Goal: Task Accomplishment & Management: Manage account settings

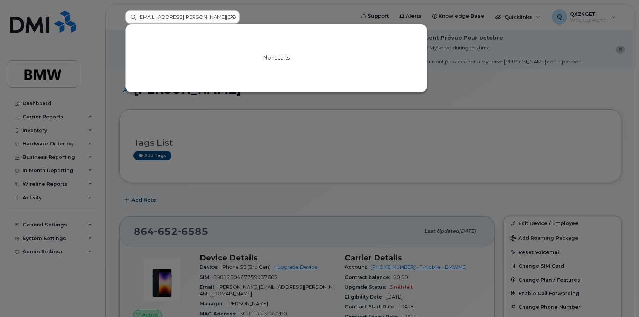
scroll to position [103, 0]
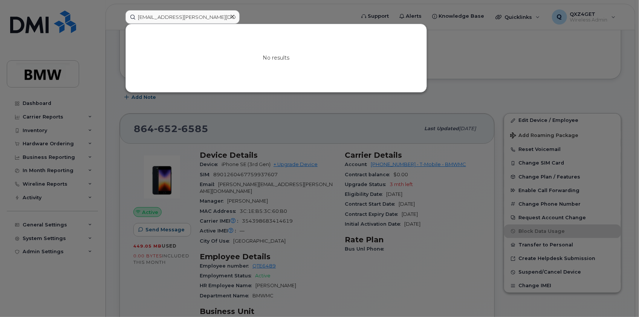
click at [231, 16] on icon at bounding box center [233, 17] width 4 height 6
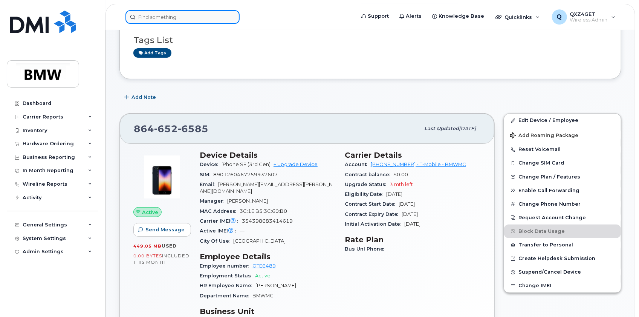
drag, startPoint x: 210, startPoint y: 10, endPoint x: 208, endPoint y: 14, distance: 4.1
click at [208, 12] on input at bounding box center [183, 17] width 114 height 14
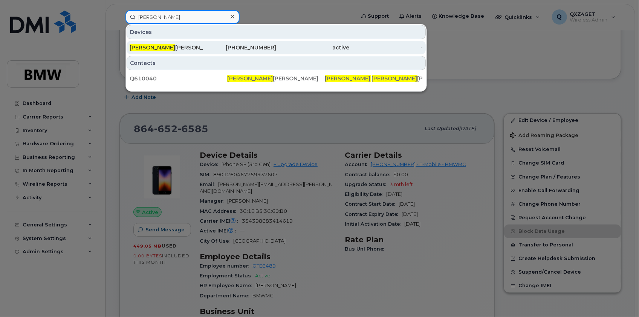
type input "[PERSON_NAME]"
click at [240, 49] on div "864-652-4005" at bounding box center [239, 48] width 73 height 8
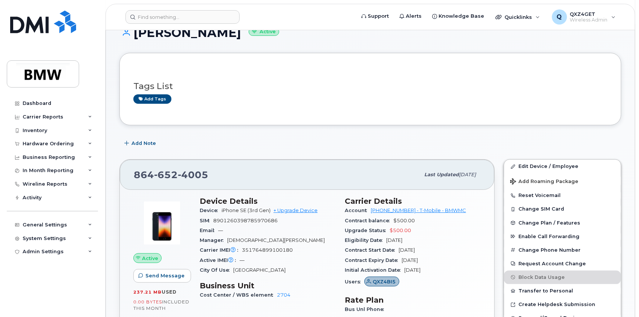
scroll to position [68, 0]
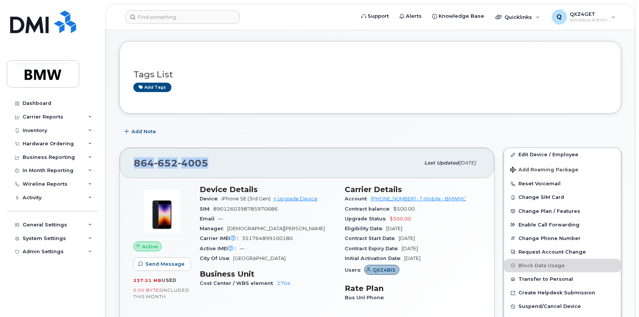
drag, startPoint x: 212, startPoint y: 162, endPoint x: 129, endPoint y: 159, distance: 83.3
click at [129, 159] on div "864 652 4005 Last updated Jul 02, 2025" at bounding box center [307, 163] width 375 height 30
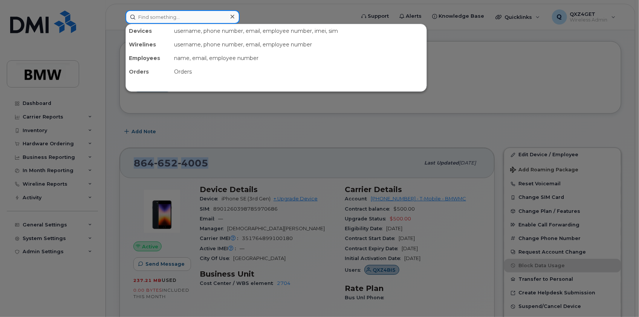
click at [160, 16] on input at bounding box center [183, 17] width 114 height 14
paste input "amr.makhlouf@bmwmc.com"
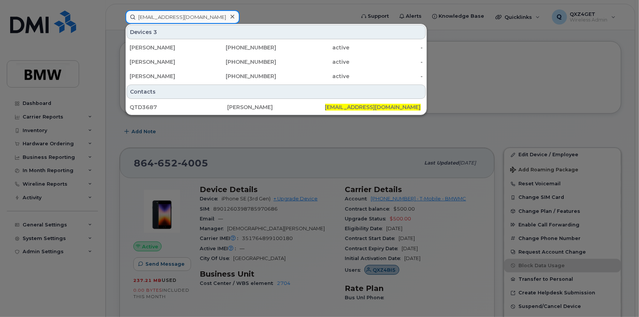
type input "amr.makhlouf@bmwmc.com"
drag, startPoint x: 234, startPoint y: 16, endPoint x: 227, endPoint y: 17, distance: 6.8
click at [233, 16] on icon at bounding box center [233, 17] width 4 height 6
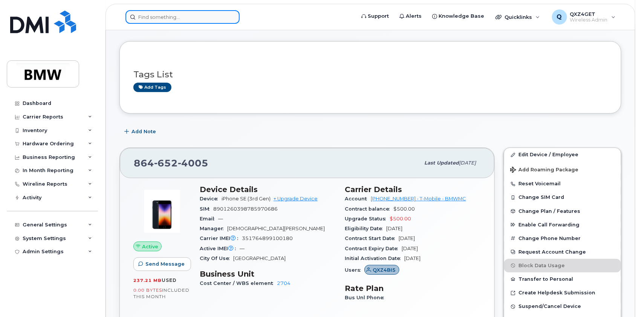
click at [181, 17] on input at bounding box center [183, 17] width 114 height 14
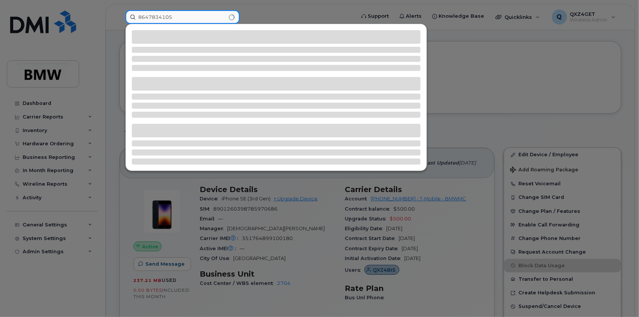
type input "8647834105"
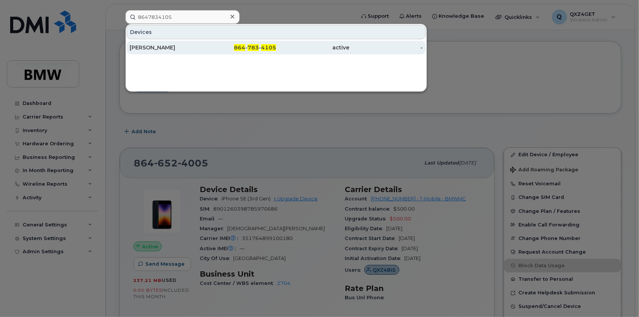
click at [156, 50] on div "[PERSON_NAME]" at bounding box center [166, 48] width 73 height 8
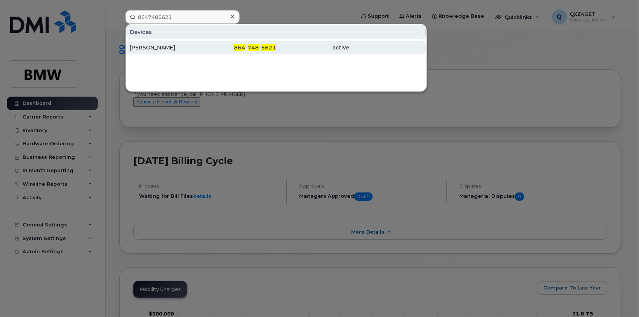
type input "8647485621"
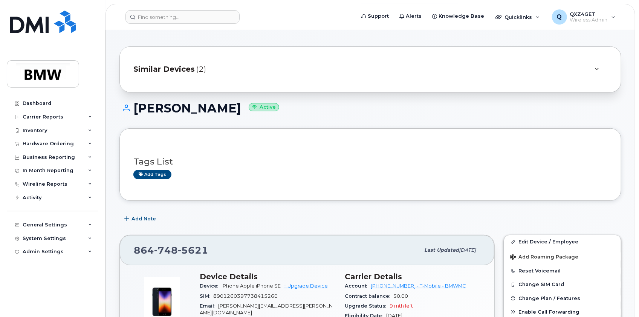
scroll to position [34, 0]
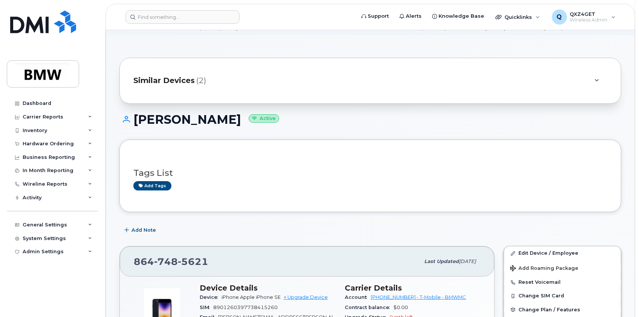
click at [152, 73] on div "Similar Devices (2)" at bounding box center [359, 81] width 453 height 18
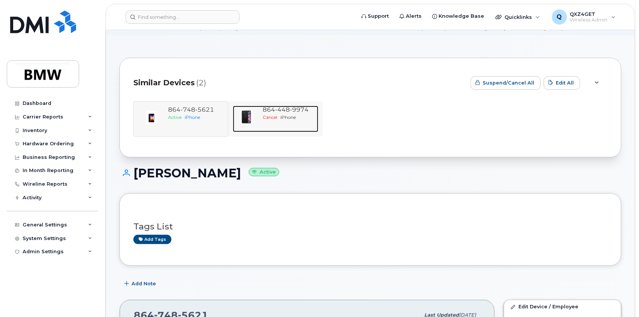
click at [284, 111] on span "448" at bounding box center [283, 109] width 15 height 7
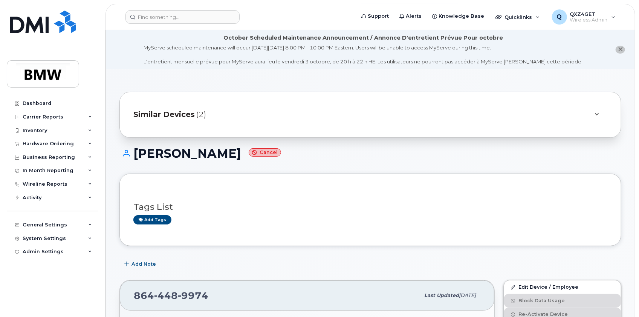
click at [181, 113] on span "Similar Devices" at bounding box center [163, 114] width 61 height 11
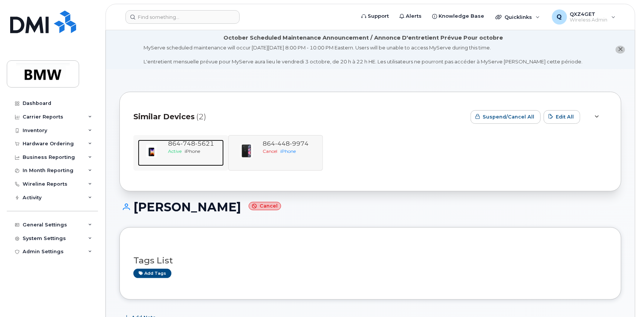
click at [189, 143] on span "748" at bounding box center [188, 143] width 15 height 7
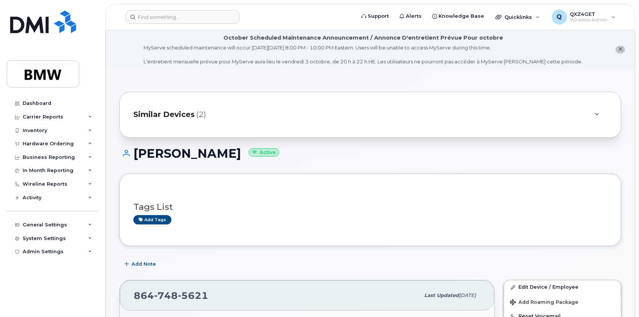
scroll to position [68, 0]
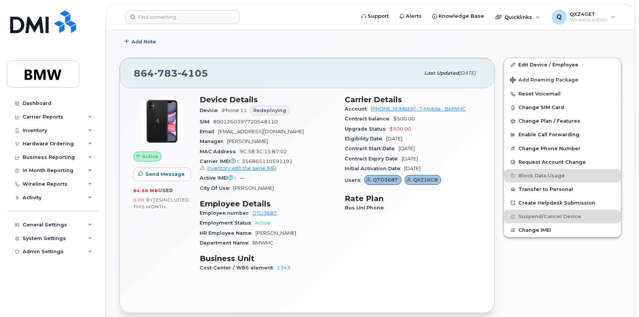
scroll to position [240, 0]
click at [160, 16] on input at bounding box center [183, 17] width 114 height 14
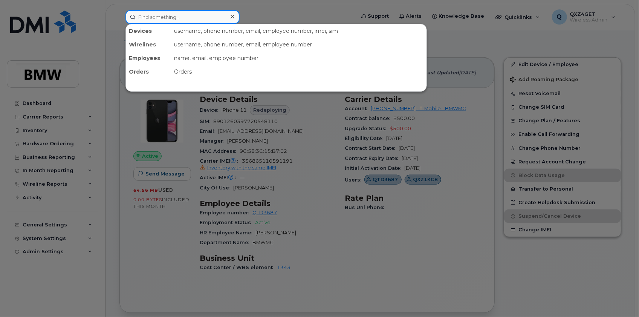
paste input "[PERSON_NAME][EMAIL_ADDRESS][PERSON_NAME][DOMAIN_NAME]"
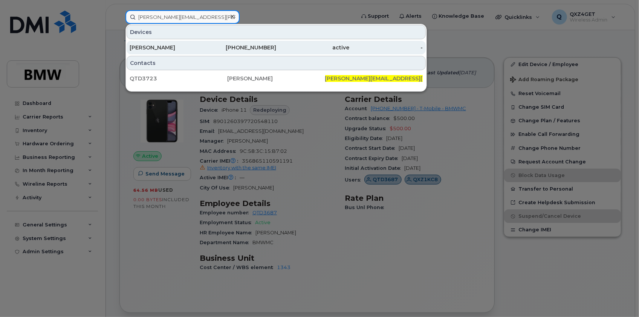
type input "[PERSON_NAME][EMAIL_ADDRESS][PERSON_NAME][DOMAIN_NAME]"
click at [149, 48] on div "[PERSON_NAME]" at bounding box center [166, 48] width 73 height 8
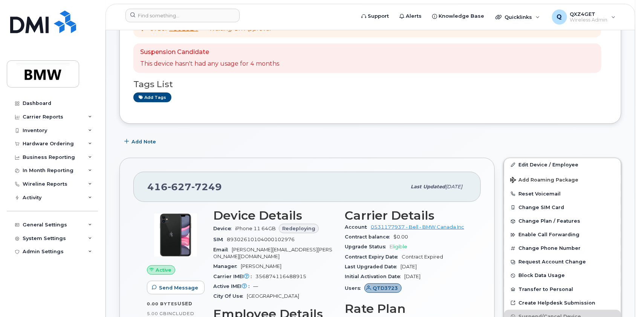
scroll to position [171, 0]
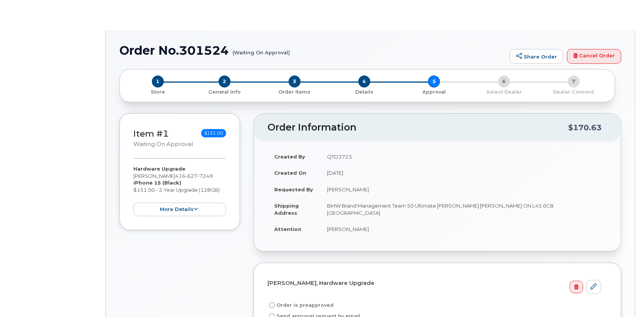
radio input "true"
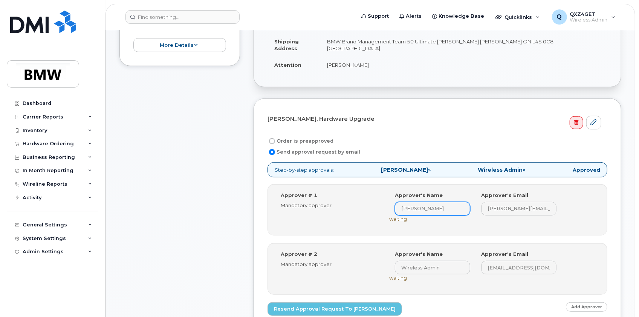
scroll to position [205, 0]
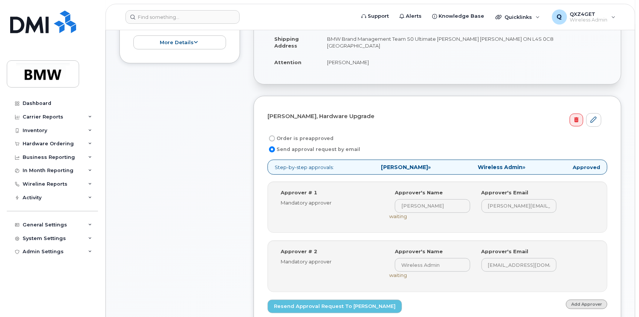
click at [580, 303] on link "Add Approver" at bounding box center [586, 303] width 41 height 9
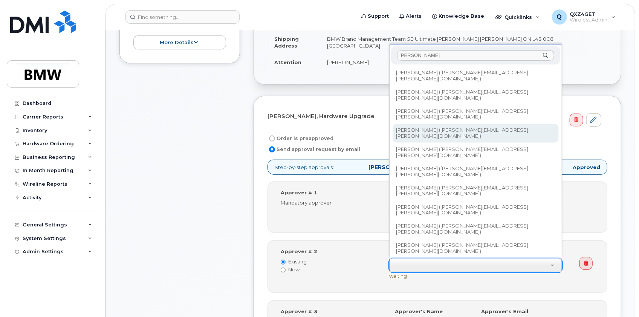
type input "[PERSON_NAME]"
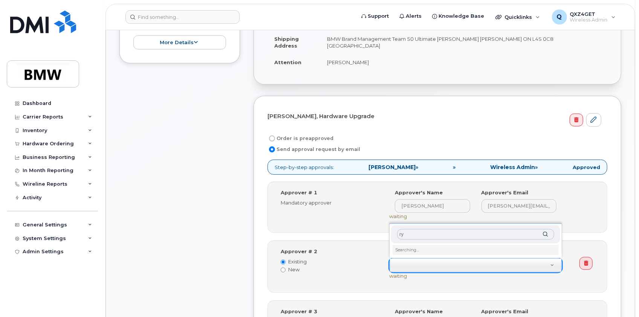
type input "r"
type input "Delf"
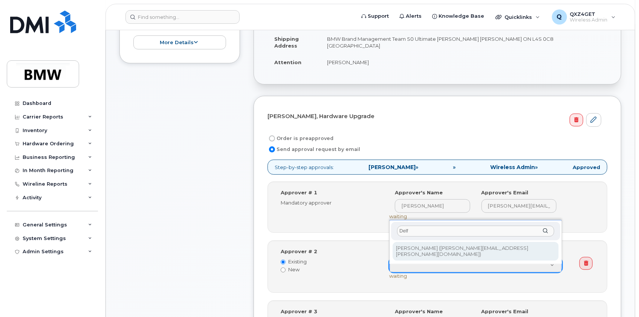
type input "1905762"
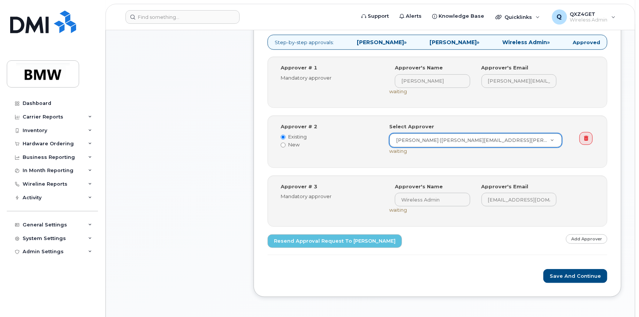
scroll to position [343, 0]
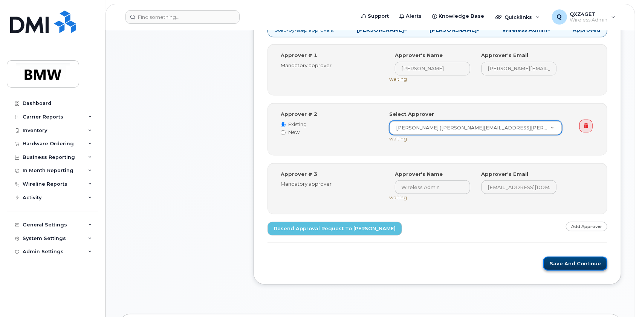
click at [571, 262] on button "Save and Continue" at bounding box center [575, 263] width 64 height 14
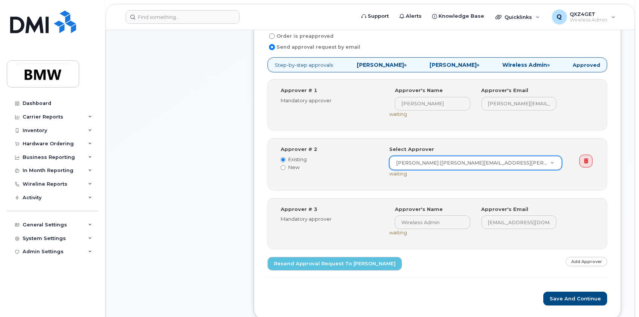
scroll to position [308, 0]
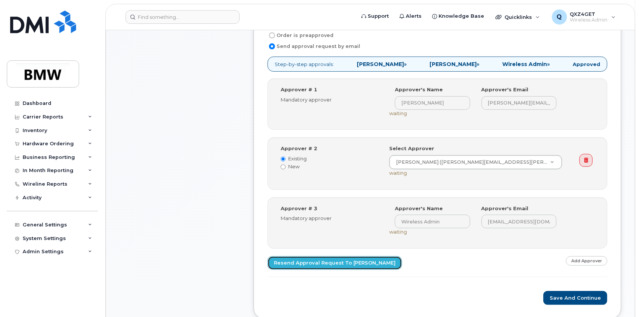
click at [338, 260] on link "Resend Approval Request to [PERSON_NAME]" at bounding box center [335, 263] width 135 height 14
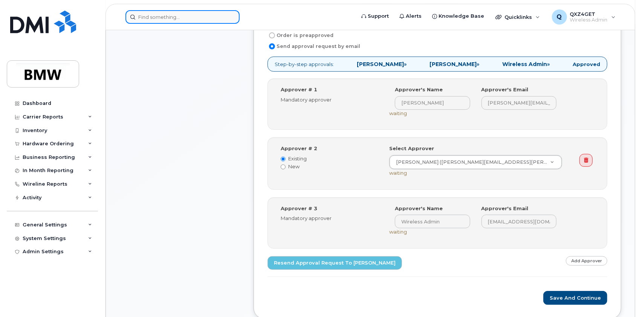
click at [187, 18] on input at bounding box center [183, 17] width 114 height 14
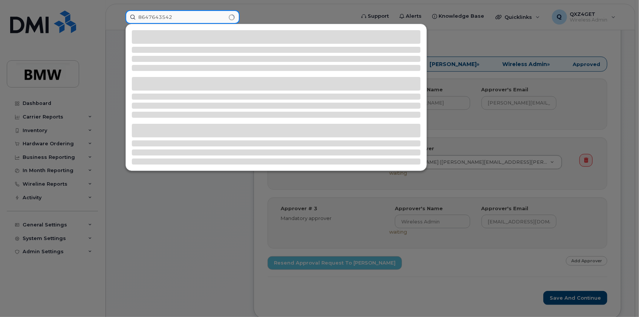
type input "8647643542"
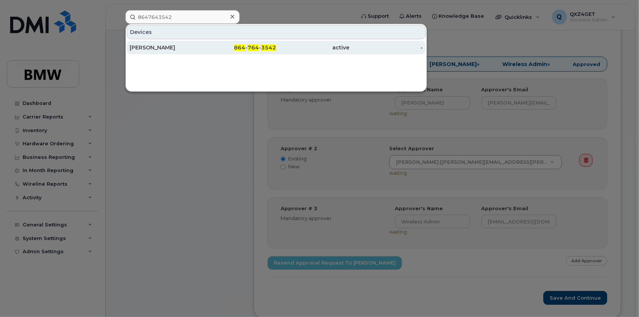
click at [163, 46] on div "[PERSON_NAME]" at bounding box center [166, 48] width 73 height 8
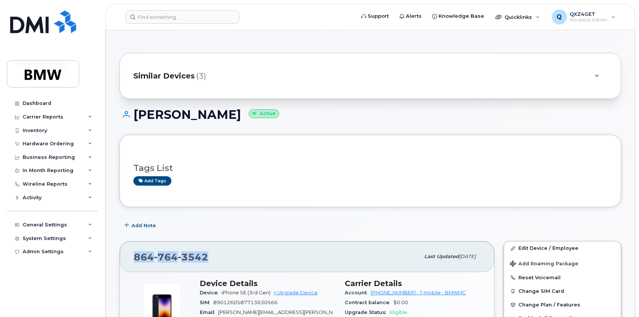
drag, startPoint x: 216, startPoint y: 255, endPoint x: 132, endPoint y: 255, distance: 84.0
click at [132, 255] on div "864 764 3542 Last updated Aug 13, 2025" at bounding box center [307, 256] width 375 height 30
copy span "864 764 3542"
click at [195, 18] on input at bounding box center [183, 17] width 114 height 14
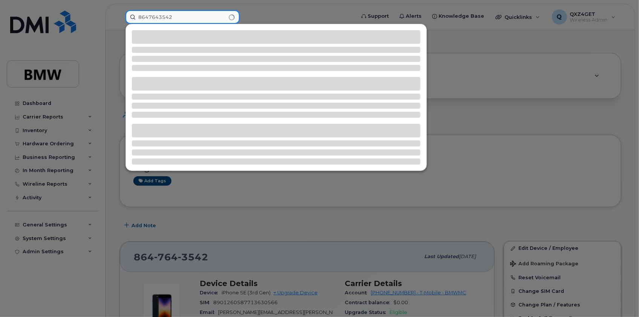
type input "8647643542"
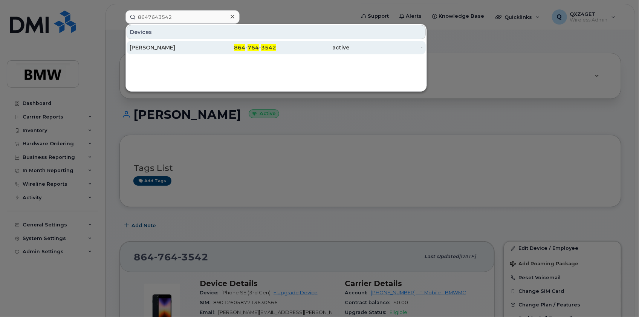
click at [176, 50] on div "[PERSON_NAME]" at bounding box center [166, 48] width 73 height 8
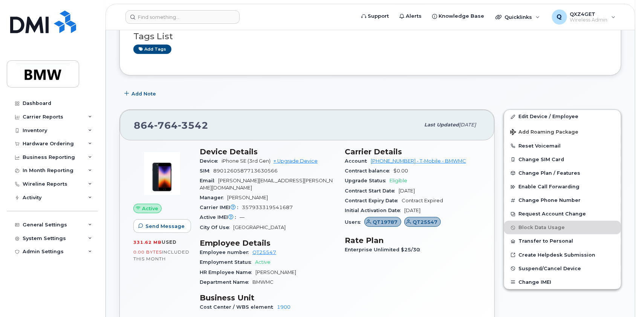
scroll to position [122, 0]
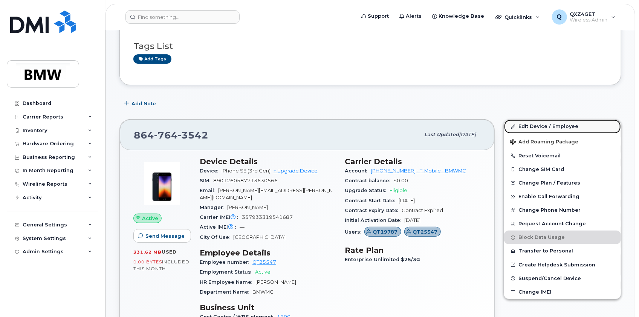
click at [539, 123] on link "Edit Device / Employee" at bounding box center [562, 126] width 117 height 14
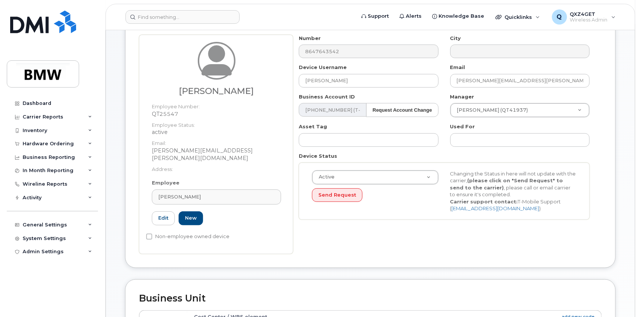
scroll to position [68, 0]
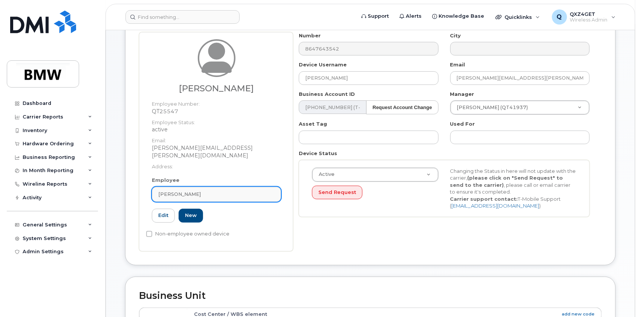
click at [190, 187] on link "[PERSON_NAME]" at bounding box center [216, 194] width 129 height 15
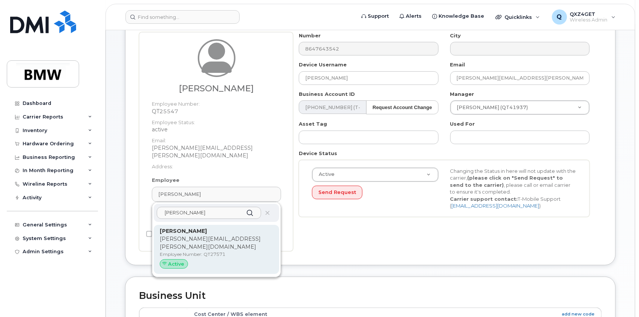
type input "brian scr"
click at [200, 251] on p "Employee Number: QT27571" at bounding box center [216, 254] width 113 height 7
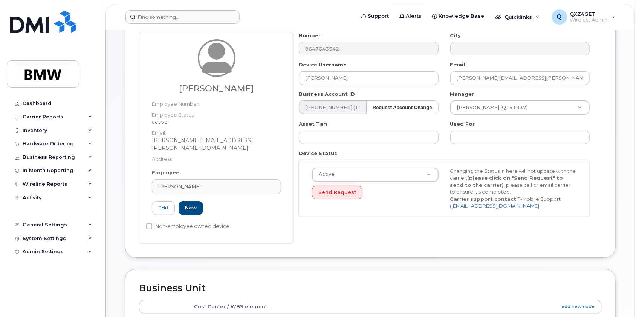
type input "QT27571"
type input "[PERSON_NAME]"
type input "[PERSON_NAME][EMAIL_ADDRESS][PERSON_NAME][DOMAIN_NAME]"
type input "14966727"
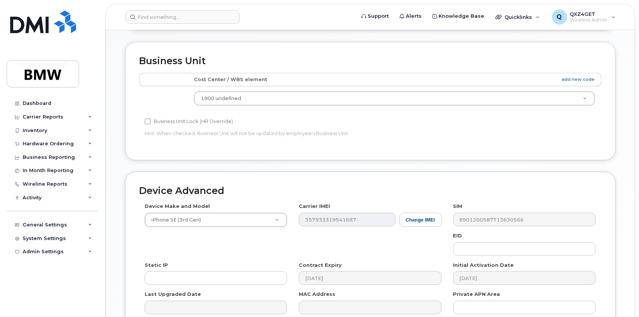
scroll to position [366, 0]
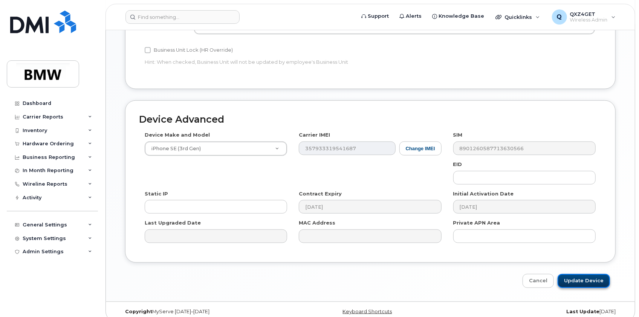
click at [595, 274] on input "Update Device" at bounding box center [584, 281] width 52 height 14
type input "Saving..."
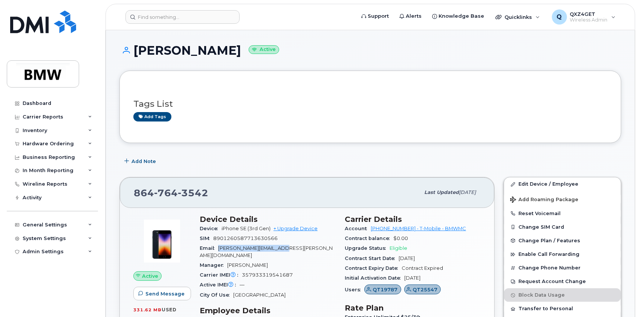
drag, startPoint x: 290, startPoint y: 245, endPoint x: 219, endPoint y: 251, distance: 71.8
click at [219, 251] on div "Email [PERSON_NAME][EMAIL_ADDRESS][PERSON_NAME][DOMAIN_NAME]" at bounding box center [268, 251] width 136 height 17
copy span "[PERSON_NAME][EMAIL_ADDRESS][PERSON_NAME][DOMAIN_NAME]"
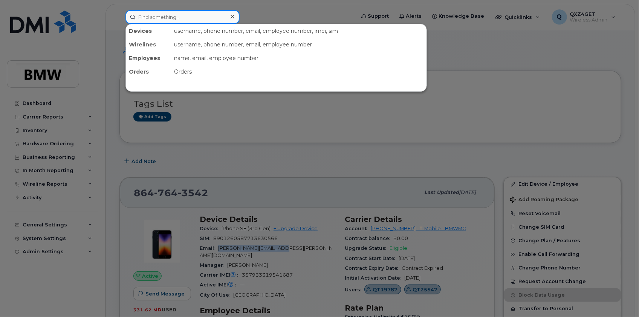
click at [169, 17] on input at bounding box center [183, 17] width 114 height 14
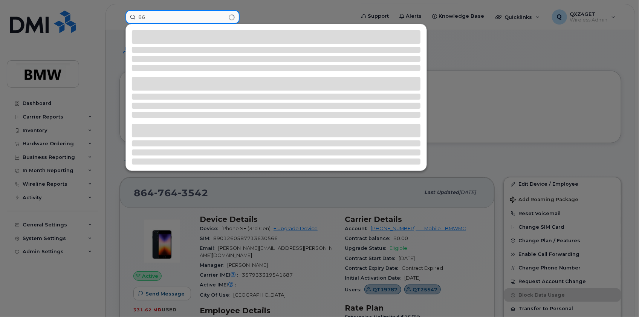
type input "8"
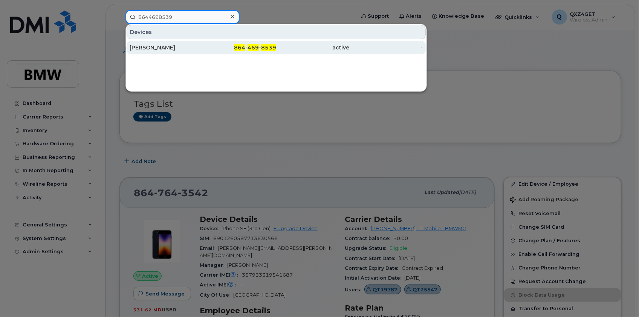
type input "8644698539"
click at [167, 47] on div "[PERSON_NAME]" at bounding box center [166, 48] width 73 height 8
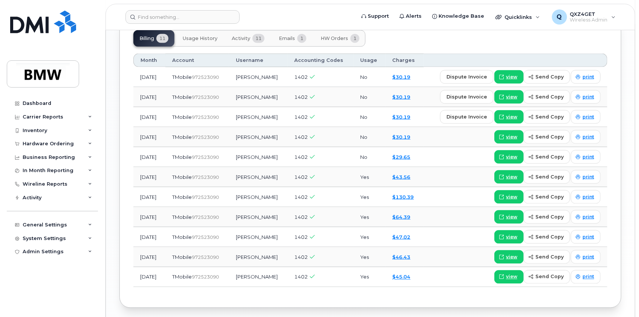
scroll to position [640, 0]
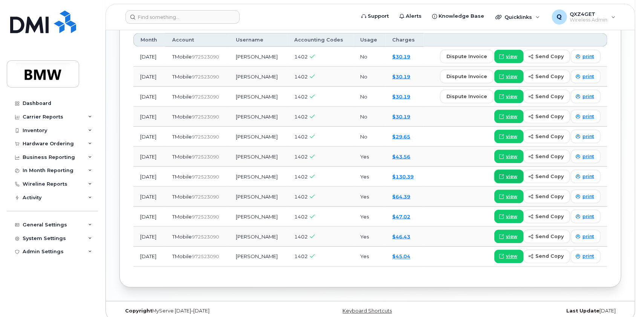
click at [512, 173] on span "view" at bounding box center [511, 176] width 11 height 7
click at [170, 17] on input at bounding box center [183, 17] width 114 height 14
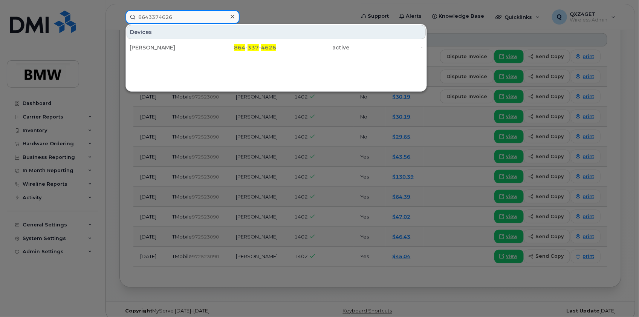
drag, startPoint x: 184, startPoint y: 17, endPoint x: 124, endPoint y: 9, distance: 60.5
click at [132, 10] on div "8643374626 Devices [PERSON_NAME] 864 - 337 - 4626 active -" at bounding box center [237, 17] width 237 height 14
type input "8643464691"
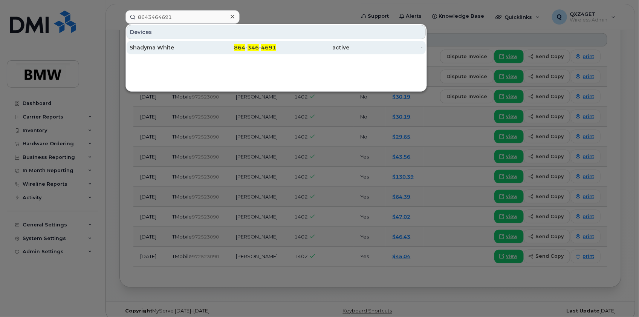
click at [141, 47] on div "Shadyma White" at bounding box center [166, 48] width 73 height 8
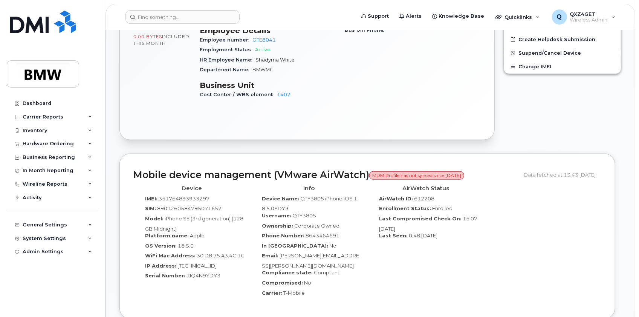
scroll to position [308, 0]
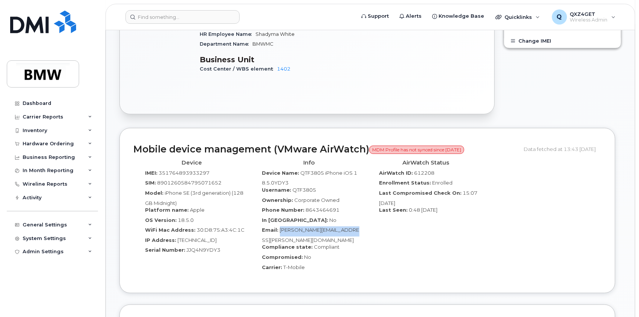
drag, startPoint x: 341, startPoint y: 231, endPoint x: 279, endPoint y: 234, distance: 63.0
click at [279, 234] on div "Email: Zachary.Treichler@bmwmc.com" at bounding box center [309, 234] width 106 height 17
drag, startPoint x: 282, startPoint y: 232, endPoint x: 391, endPoint y: 252, distance: 111.0
click at [416, 253] on div "AirWatch Status AirWatch ID: 612208 Enrollment Status: Enrolled Last Compromise…" at bounding box center [425, 217] width 117 height 123
drag, startPoint x: 363, startPoint y: 230, endPoint x: 277, endPoint y: 234, distance: 86.1
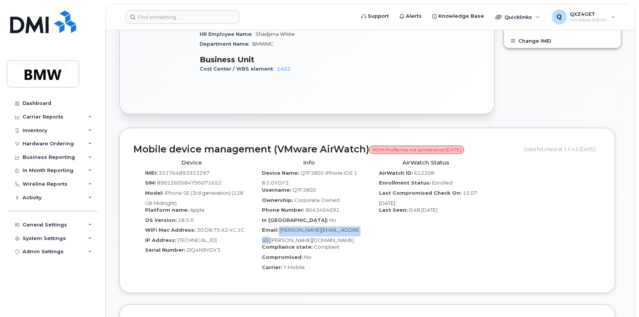
click at [277, 234] on div "Info Device Name: QTF3805 iPhone iOS 18.5.0YDY3 Username: QTF3805 Ownership: Co…" at bounding box center [309, 217] width 117 height 123
copy div "Zachary.Treichler@bmwmc.com"
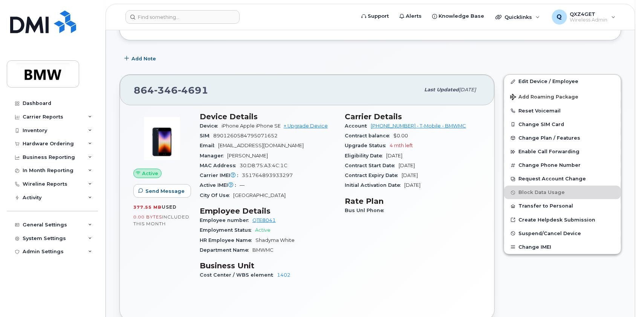
scroll to position [0, 0]
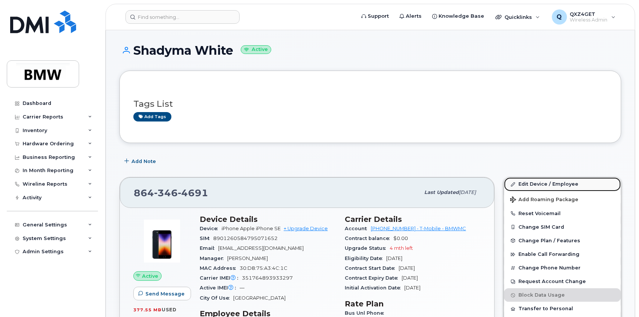
click at [530, 183] on link "Edit Device / Employee" at bounding box center [562, 184] width 117 height 14
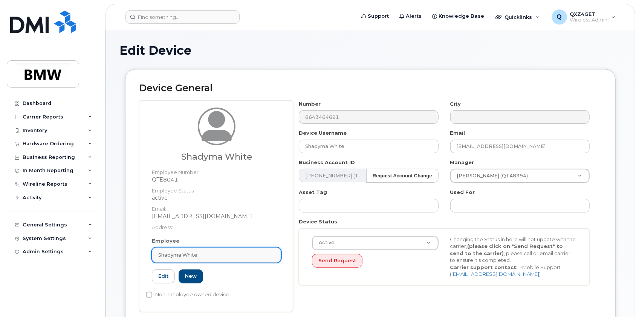
click at [205, 254] on div "Shadyma White" at bounding box center [216, 254] width 116 height 7
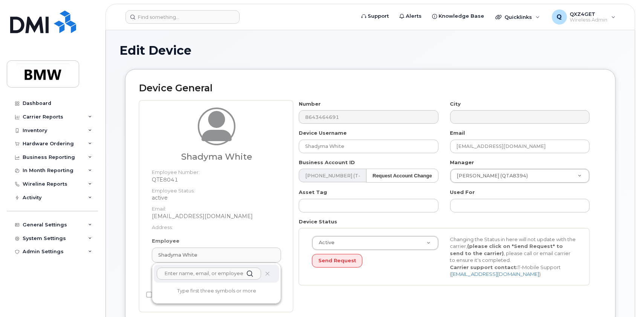
drag, startPoint x: 185, startPoint y: 278, endPoint x: 190, endPoint y: 276, distance: 5.1
click at [186, 277] on input "text" at bounding box center [209, 273] width 104 height 12
paste input "Zachary.Treichler@bmwmc.com"
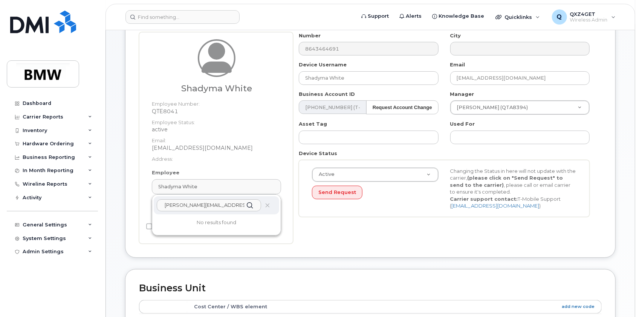
scroll to position [103, 0]
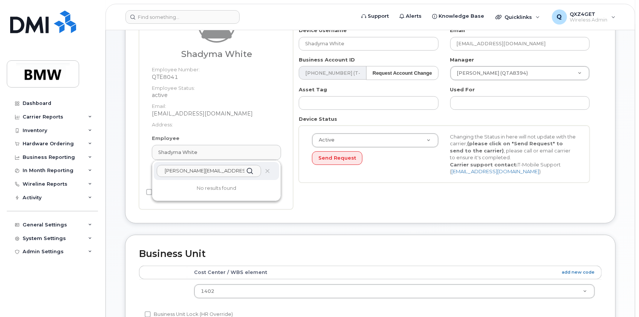
click at [166, 173] on input "[PERSON_NAME][EMAIL_ADDRESS][PERSON_NAME][DOMAIN_NAME]" at bounding box center [209, 171] width 104 height 12
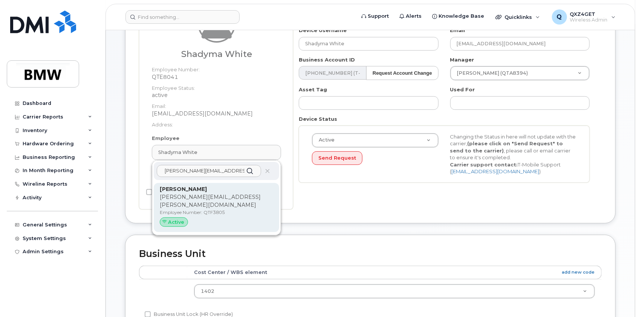
type input "[PERSON_NAME][EMAIL_ADDRESS][PERSON_NAME][DOMAIN_NAME]"
click at [184, 199] on p "[PERSON_NAME][EMAIL_ADDRESS][PERSON_NAME][DOMAIN_NAME]" at bounding box center [216, 201] width 113 height 16
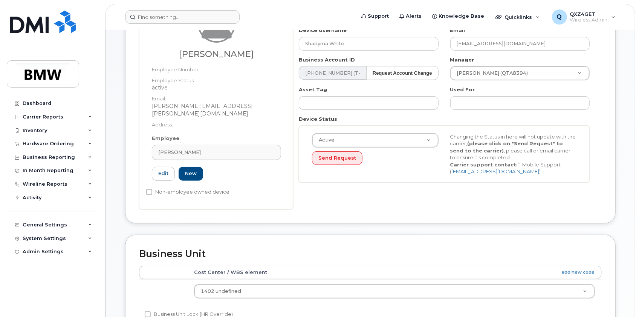
type input "QTF3805"
type input "[PERSON_NAME]"
type input "[PERSON_NAME][EMAIL_ADDRESS][PERSON_NAME][DOMAIN_NAME]"
type input "14966677"
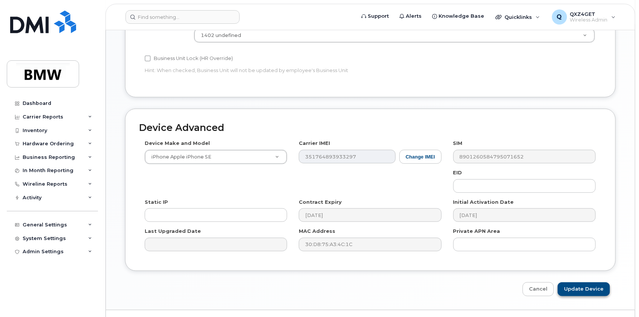
scroll to position [366, 0]
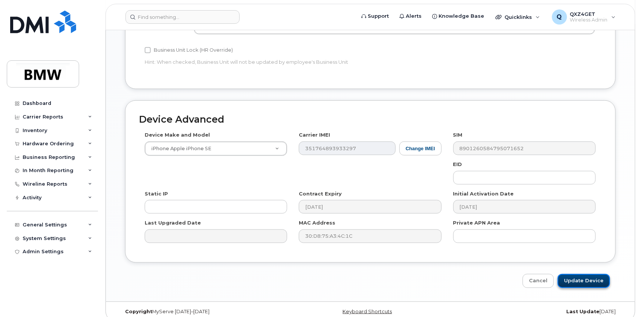
click at [581, 274] on input "Update Device" at bounding box center [584, 281] width 52 height 14
type input "Saving..."
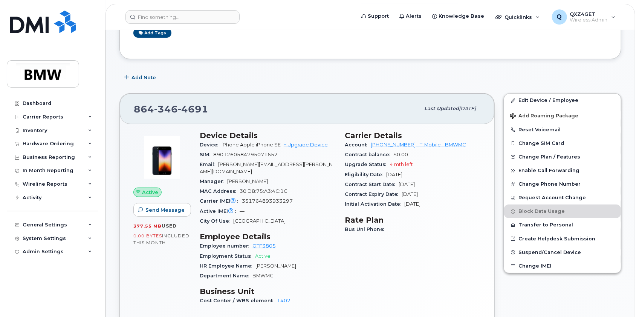
scroll to position [103, 0]
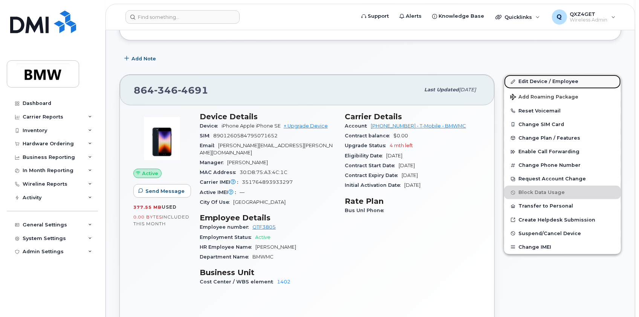
click at [540, 75] on link "Edit Device / Employee" at bounding box center [562, 82] width 117 height 14
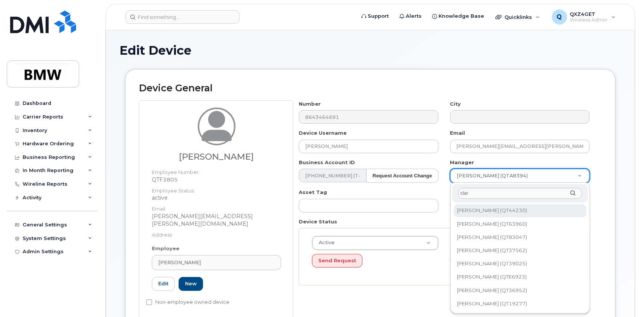
type input "clark"
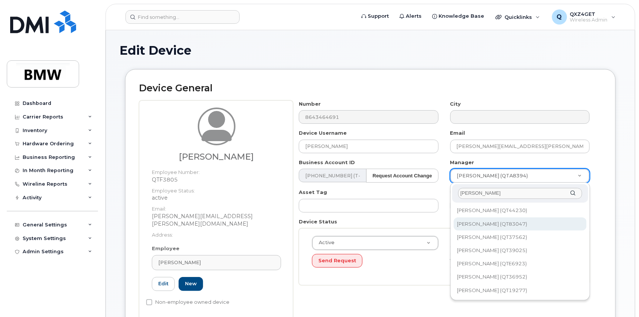
type input "1900395"
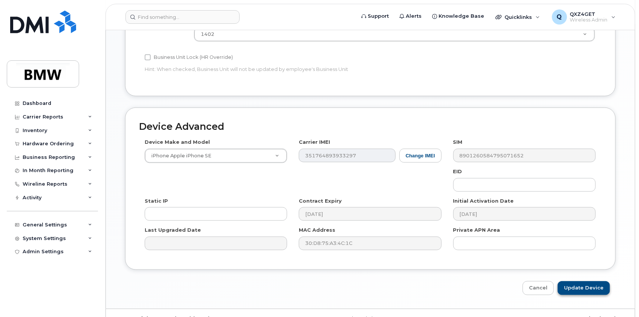
scroll to position [374, 0]
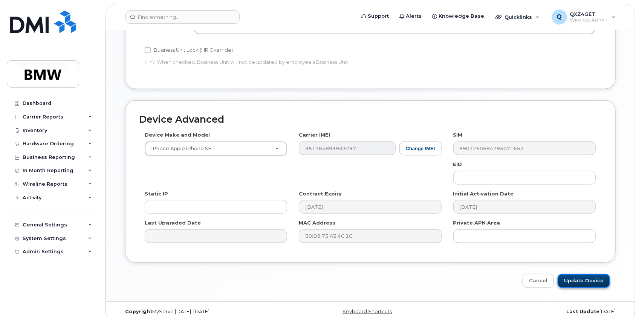
click at [585, 274] on input "Update Device" at bounding box center [584, 281] width 52 height 14
type input "Saving..."
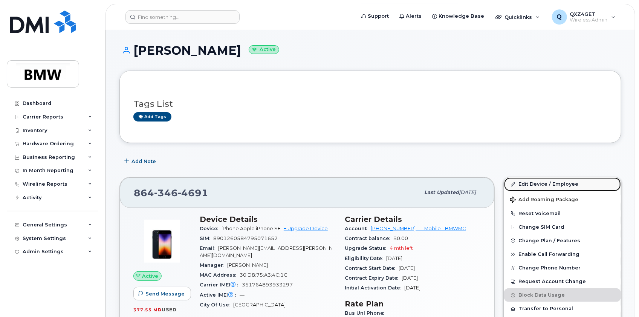
click at [528, 180] on link "Edit Device / Employee" at bounding box center [562, 184] width 117 height 14
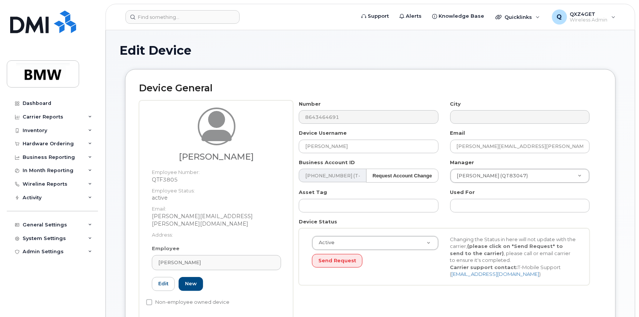
scroll to position [34, 0]
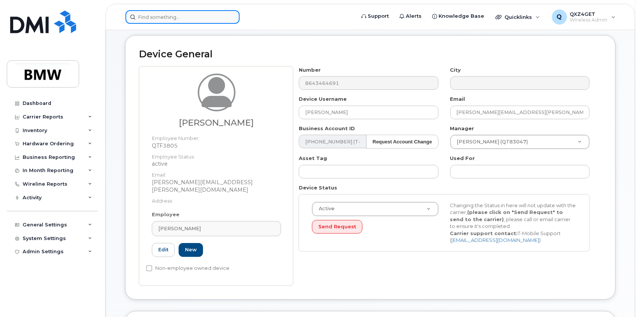
click at [151, 15] on input at bounding box center [183, 17] width 114 height 14
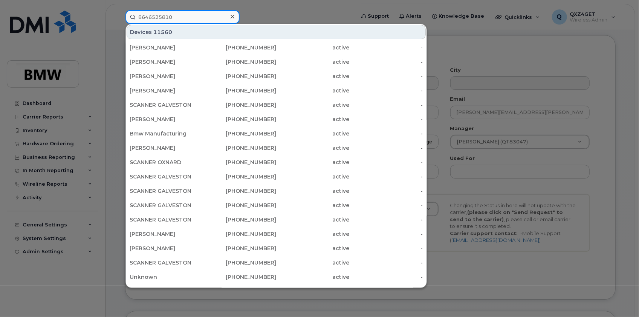
type input "8646525810"
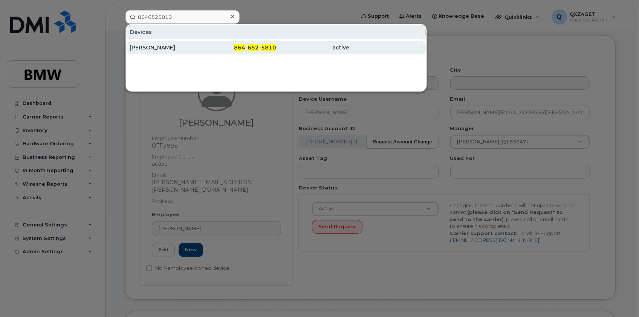
click at [150, 48] on div "William West" at bounding box center [166, 48] width 73 height 8
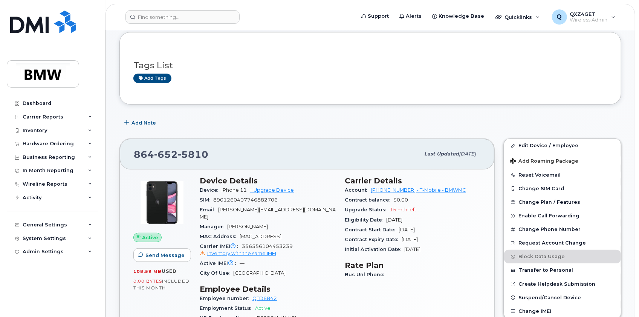
scroll to position [137, 0]
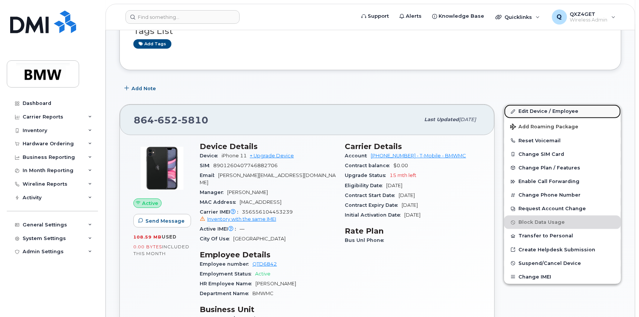
click at [552, 113] on link "Edit Device / Employee" at bounding box center [562, 111] width 117 height 14
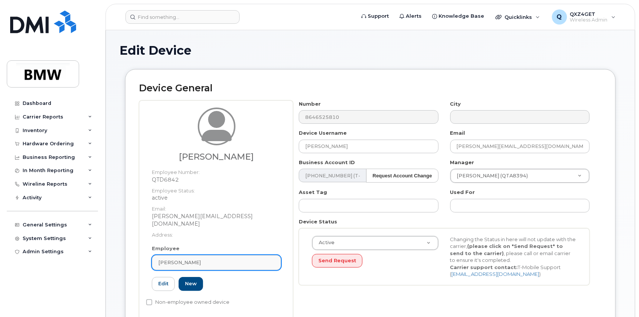
click at [206, 259] on div "[PERSON_NAME]" at bounding box center [216, 262] width 116 height 7
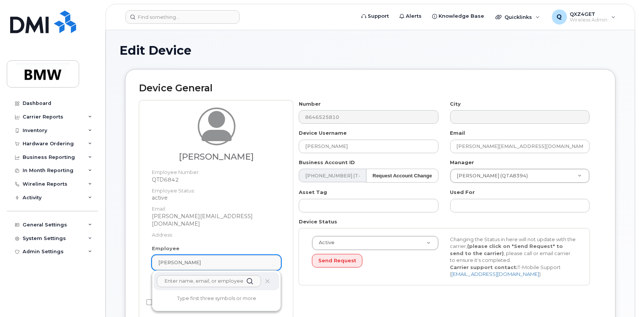
type input "T"
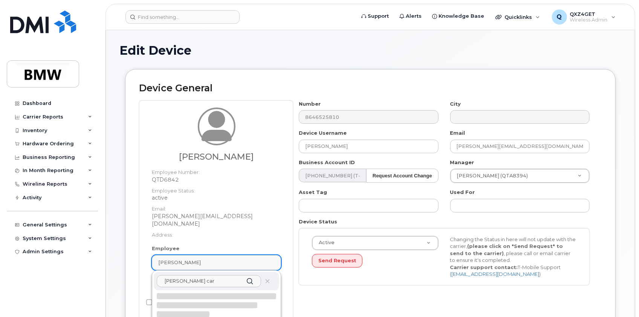
type input "Ryan carr"
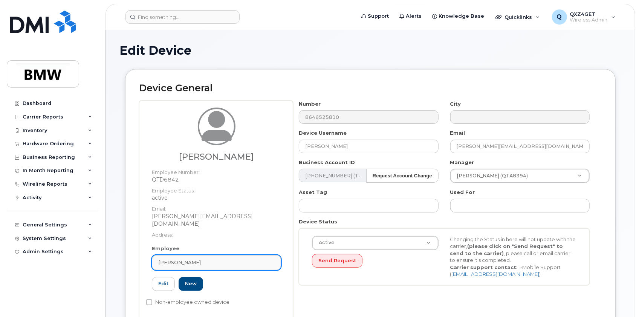
type input "Saving..."
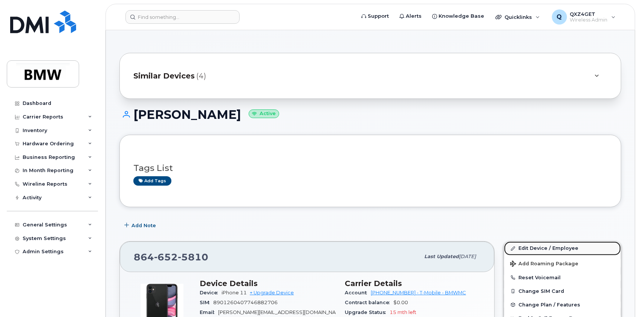
click at [546, 248] on link "Edit Device / Employee" at bounding box center [562, 248] width 117 height 14
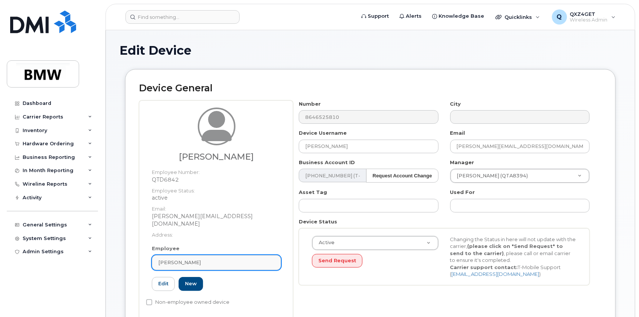
click at [190, 259] on span "[PERSON_NAME]" at bounding box center [179, 262] width 43 height 7
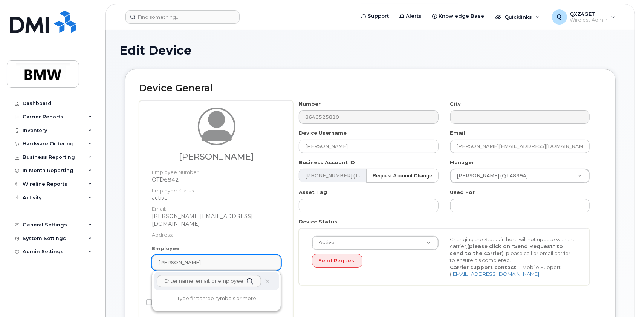
click at [207, 259] on div "[PERSON_NAME]" at bounding box center [216, 262] width 116 height 7
type input "[PERSON_NAME]"
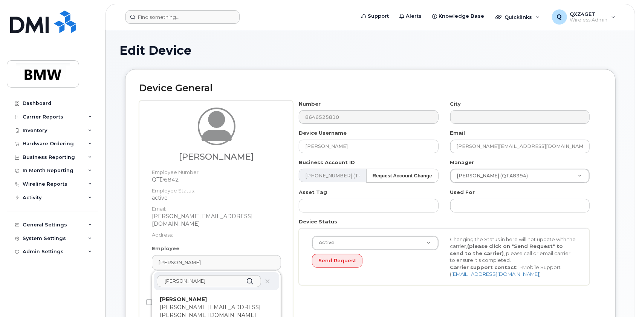
drag, startPoint x: 187, startPoint y: 300, endPoint x: 358, endPoint y: 20, distance: 328.1
click at [187, 303] on p "[PERSON_NAME][EMAIL_ADDRESS][PERSON_NAME][DOMAIN_NAME]" at bounding box center [216, 311] width 113 height 16
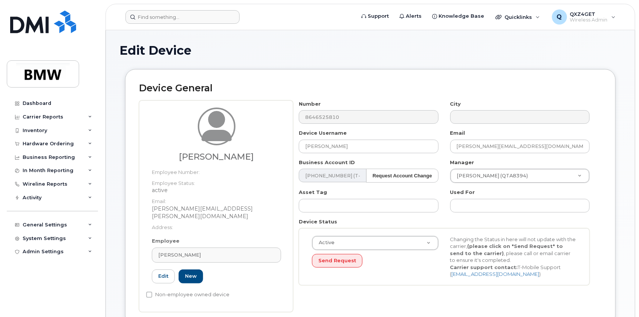
type input "QTA8394"
type input "[PERSON_NAME]"
type input "[PERSON_NAME][EMAIL_ADDRESS][PERSON_NAME][DOMAIN_NAME]"
type input "14966677"
click at [348, 146] on input "[PERSON_NAME]" at bounding box center [368, 146] width 139 height 14
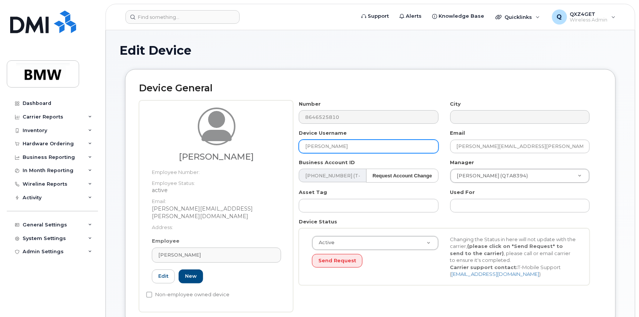
drag, startPoint x: 348, startPoint y: 146, endPoint x: 294, endPoint y: 148, distance: 53.9
click at [294, 148] on div "Device Username Ryan Carr" at bounding box center [368, 141] width 151 height 24
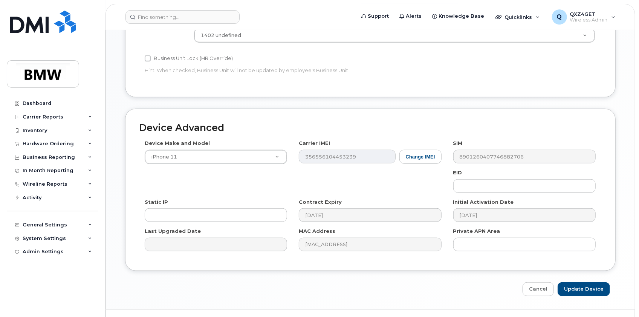
scroll to position [366, 0]
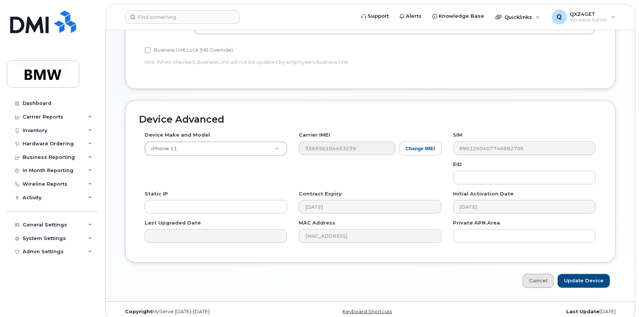
type input "Ameenah"
click at [543, 274] on link "Cancel" at bounding box center [538, 281] width 31 height 14
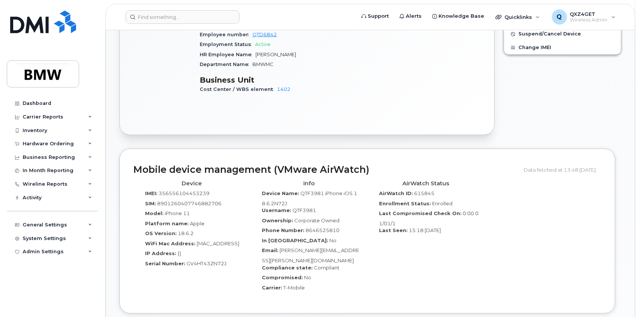
scroll to position [366, 0]
drag, startPoint x: 358, startPoint y: 242, endPoint x: 277, endPoint y: 244, distance: 80.7
click at [277, 247] on div "Email: [PERSON_NAME][EMAIL_ADDRESS][PERSON_NAME][DOMAIN_NAME]" at bounding box center [309, 255] width 106 height 17
copy div "[PERSON_NAME][EMAIL_ADDRESS][PERSON_NAME][DOMAIN_NAME]"
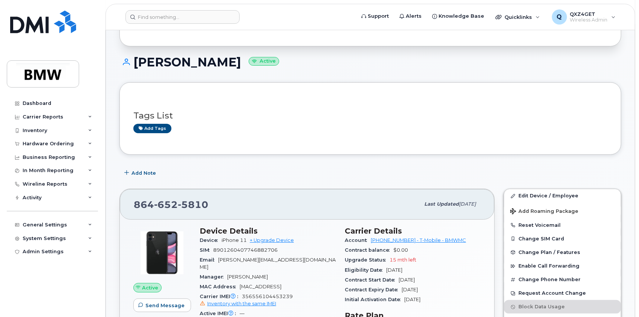
scroll to position [23, 0]
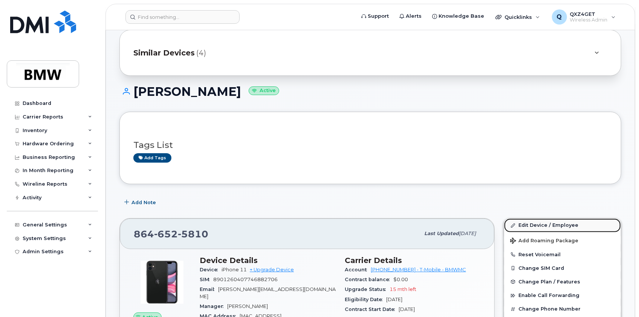
click at [539, 225] on link "Edit Device / Employee" at bounding box center [562, 225] width 117 height 14
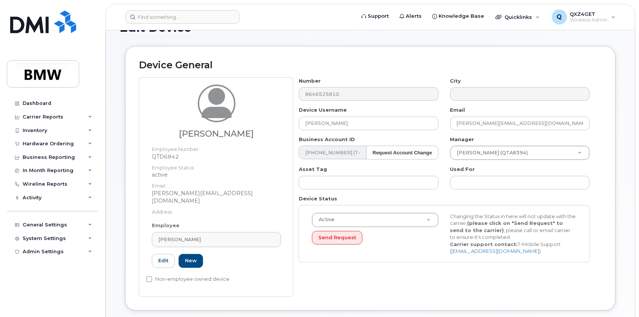
scroll to position [68, 0]
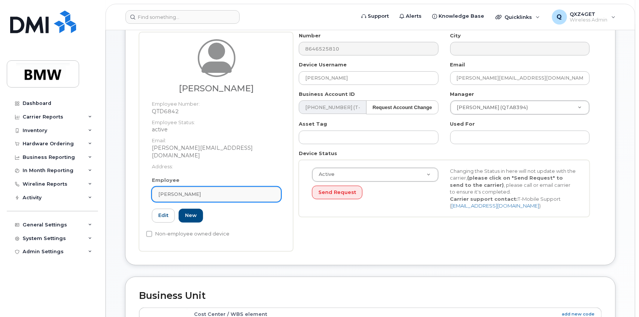
click at [173, 190] on span "[PERSON_NAME]" at bounding box center [179, 193] width 43 height 7
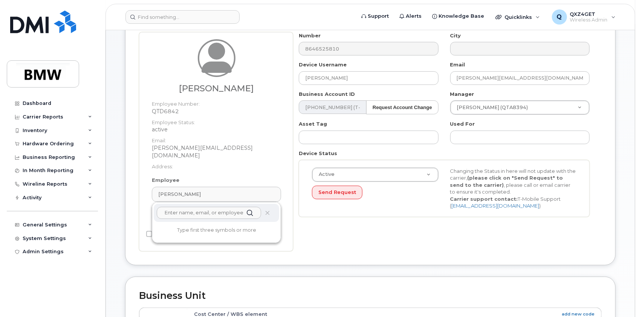
paste input "[PERSON_NAME][EMAIL_ADDRESS][PERSON_NAME][DOMAIN_NAME]"
click at [164, 207] on input "[PERSON_NAME][EMAIL_ADDRESS][PERSON_NAME][DOMAIN_NAME]" at bounding box center [209, 213] width 104 height 12
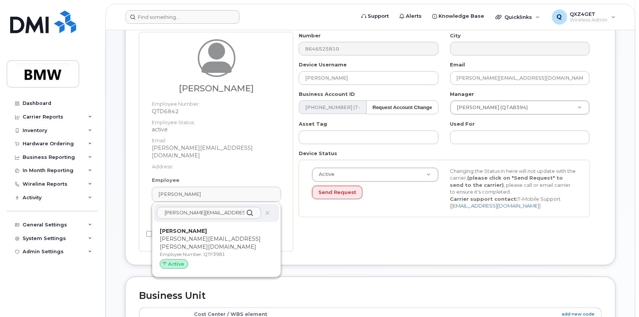
type input "[PERSON_NAME][EMAIL_ADDRESS][PERSON_NAME][DOMAIN_NAME]"
click at [204, 227] on p "[PERSON_NAME]" at bounding box center [216, 231] width 113 height 8
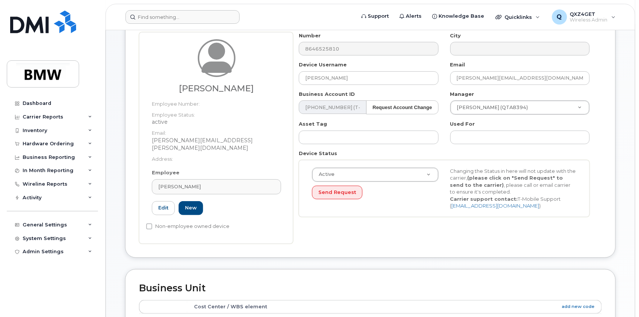
type input "QTF3981"
type input "[PERSON_NAME]"
type input "[PERSON_NAME][EMAIL_ADDRESS][PERSON_NAME][DOMAIN_NAME]"
type input "14966677"
click at [206, 183] on div "[PERSON_NAME]" at bounding box center [216, 186] width 116 height 7
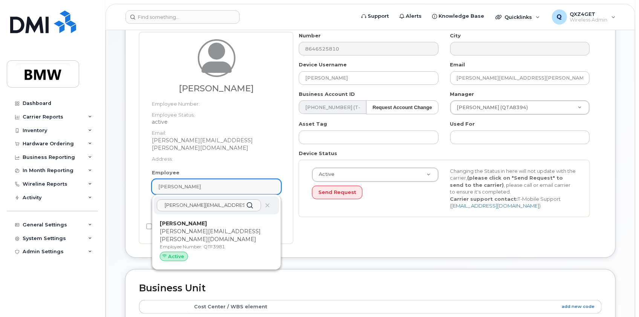
click at [204, 183] on div "[PERSON_NAME]" at bounding box center [216, 186] width 116 height 7
drag, startPoint x: 235, startPoint y: 196, endPoint x: 138, endPoint y: 200, distance: 96.6
click at [138, 200] on div "Device General [PERSON_NAME] Employee Number: Employee Status: active Email: [P…" at bounding box center [370, 129] width 491 height 256
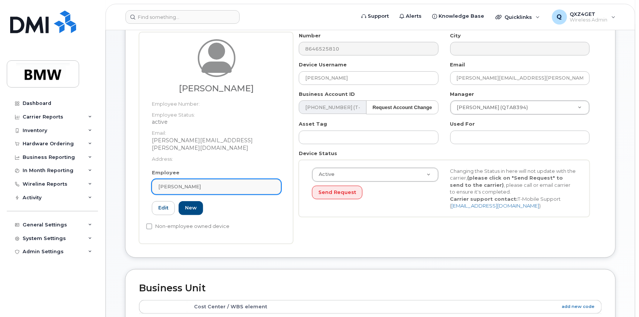
click at [199, 183] on div "[PERSON_NAME]" at bounding box center [216, 186] width 116 height 7
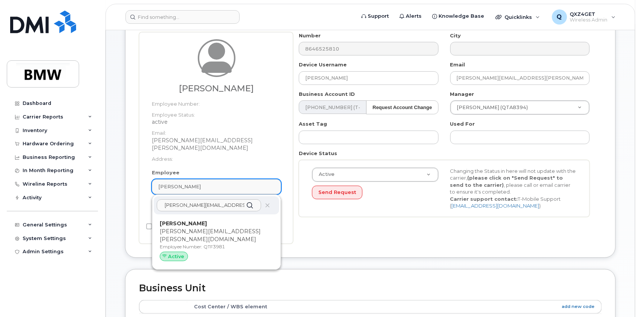
type input "m"
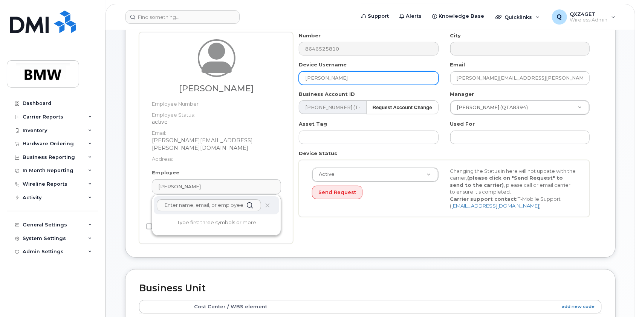
drag, startPoint x: 320, startPoint y: 78, endPoint x: 269, endPoint y: 77, distance: 50.9
click at [270, 77] on div "[PERSON_NAME] Employee Number: Employee Status: active Email: [PERSON_NAME][EMA…" at bounding box center [370, 137] width 463 height 211
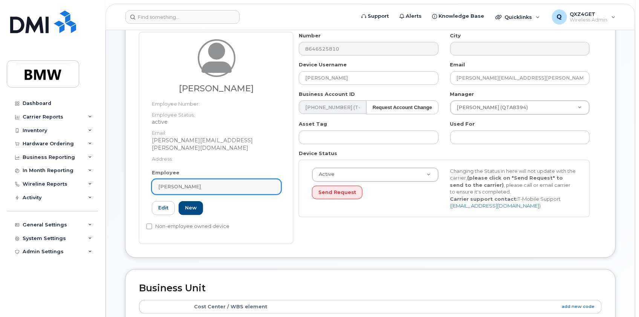
drag, startPoint x: 187, startPoint y: 183, endPoint x: 206, endPoint y: 178, distance: 19.1
click at [188, 183] on link "[PERSON_NAME]" at bounding box center [216, 186] width 129 height 15
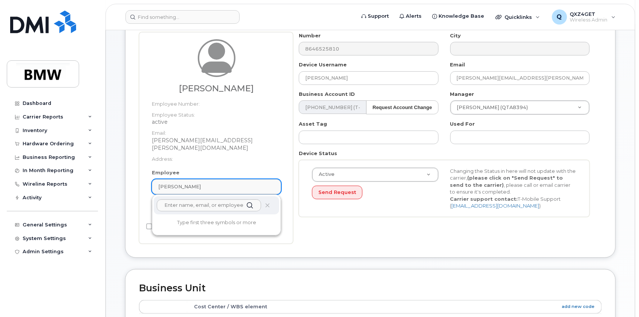
click at [205, 183] on div "[PERSON_NAME]" at bounding box center [216, 186] width 116 height 7
type input "r"
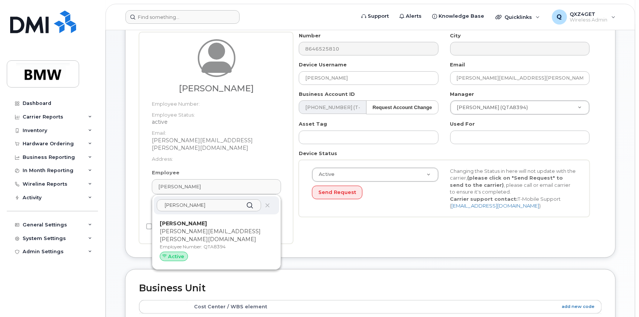
type input "ryan carr"
click at [192, 219] on div "Ryan Carr ryan.carr@bmwmc.com Employee Number: QTA8394 Active" at bounding box center [216, 241] width 113 height 45
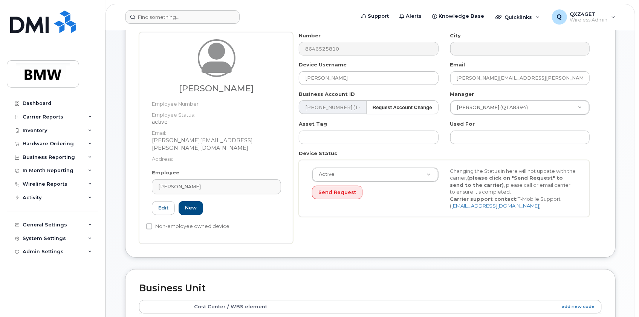
type input "QTA8394"
type input "[PERSON_NAME]"
type input "[PERSON_NAME][EMAIL_ADDRESS][PERSON_NAME][DOMAIN_NAME]"
type input "14966677"
drag, startPoint x: 341, startPoint y: 73, endPoint x: 285, endPoint y: 72, distance: 55.8
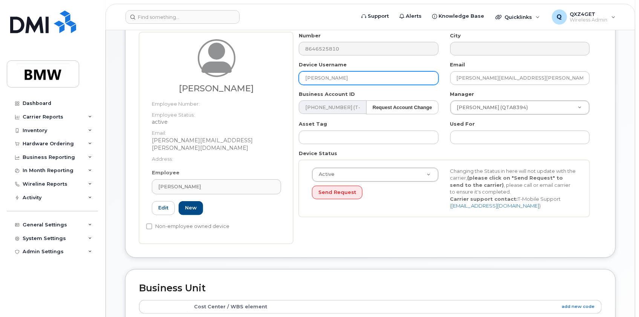
click at [287, 72] on div "Ryan Carr Employee Number: Employee Status: active Email: ryan.carr@bmwmc.com A…" at bounding box center [370, 137] width 463 height 211
paste input "[PERSON_NAME]"
type input "[PERSON_NAME]"
type input "Saving..."
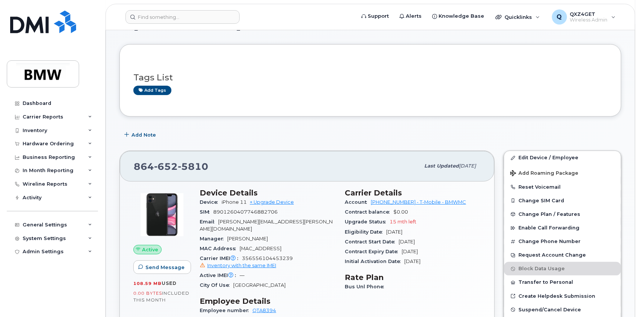
scroll to position [64, 0]
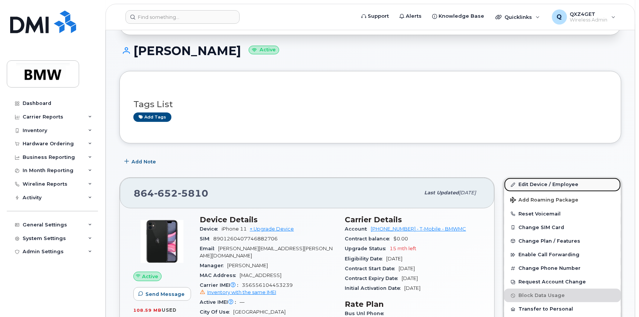
click at [527, 181] on link "Edit Device / Employee" at bounding box center [562, 185] width 117 height 14
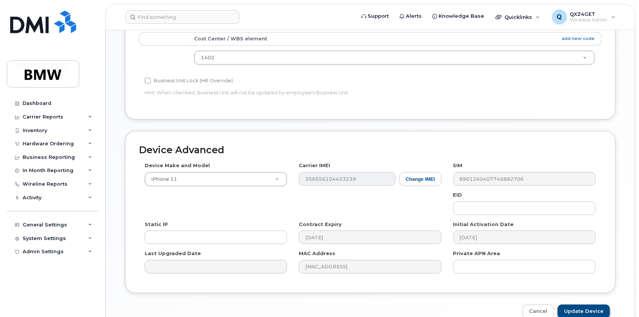
scroll to position [374, 0]
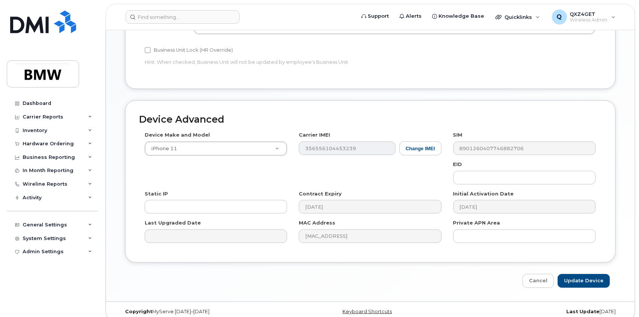
click at [588, 264] on div "Device Advanced Device Make and Model iPhone 11 Android TCL 502 Watch Apple Wat…" at bounding box center [370, 193] width 502 height 187
click at [589, 274] on input "Update Device" at bounding box center [584, 281] width 52 height 14
type input "Saving..."
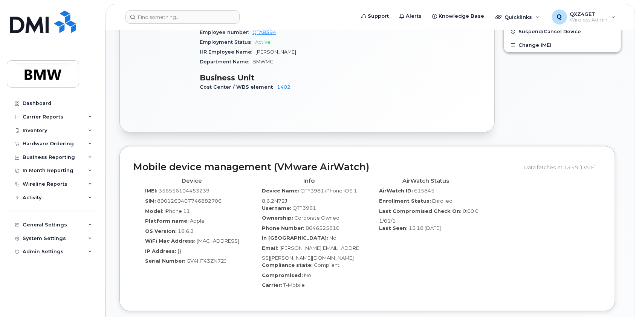
scroll to position [406, 0]
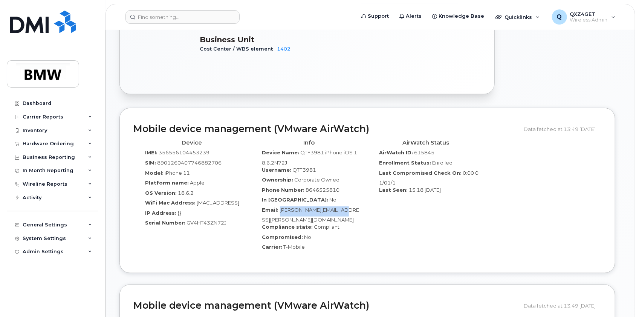
drag, startPoint x: 359, startPoint y: 204, endPoint x: 280, endPoint y: 202, distance: 79.2
click at [280, 206] on div "Email: Ameenah.Syed@bmwmc.com" at bounding box center [309, 214] width 106 height 17
copy span "Ameenah.Syed@bmwmc.com"
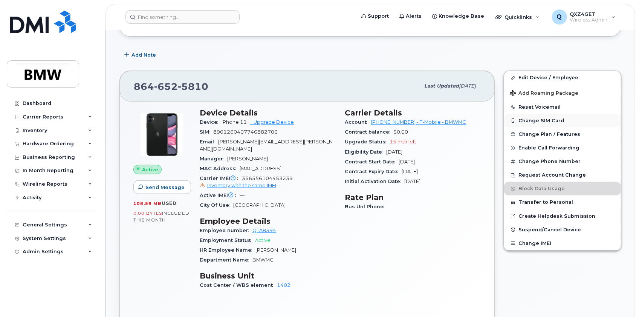
scroll to position [166, 0]
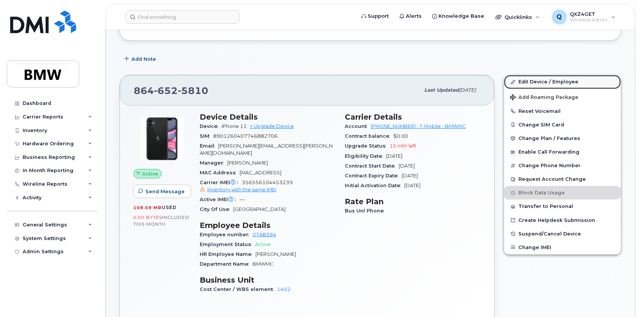
click at [537, 81] on link "Edit Device / Employee" at bounding box center [562, 82] width 117 height 14
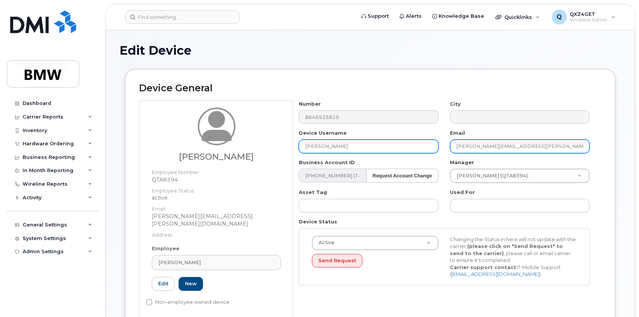
drag, startPoint x: 519, startPoint y: 145, endPoint x: 400, endPoint y: 140, distance: 119.6
click at [400, 140] on div "Number 8646525810 City Device Username Ameenah Syed Email ryan.carr@bmwmc.com B…" at bounding box center [444, 195] width 303 height 190
paste input "Ameenah.Syed"
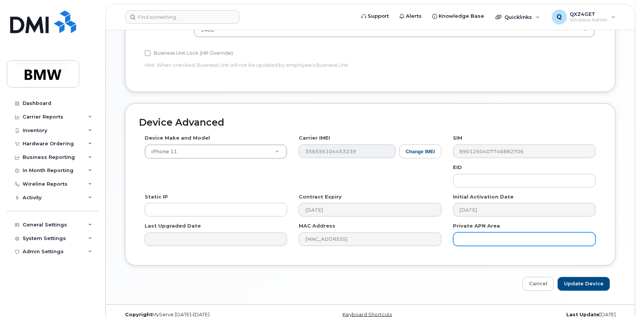
scroll to position [374, 0]
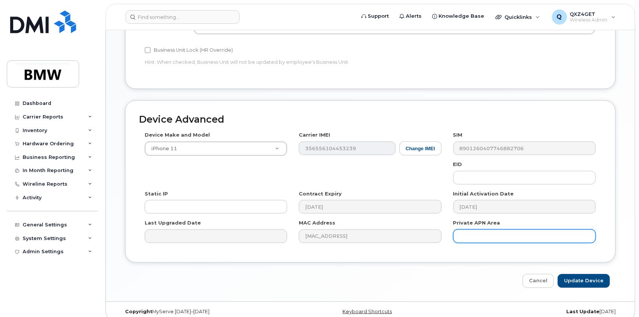
type input "[PERSON_NAME][EMAIL_ADDRESS][PERSON_NAME][DOMAIN_NAME]"
click at [585, 274] on input "Update Device" at bounding box center [584, 281] width 52 height 14
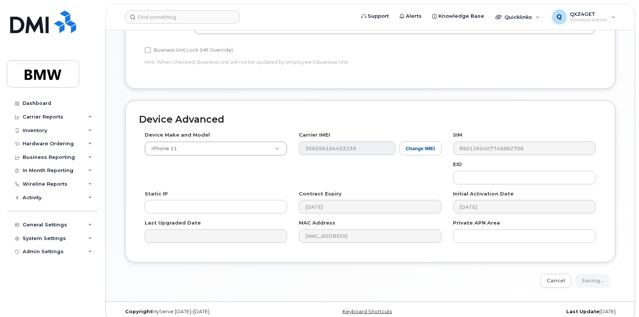
type input "Saving..."
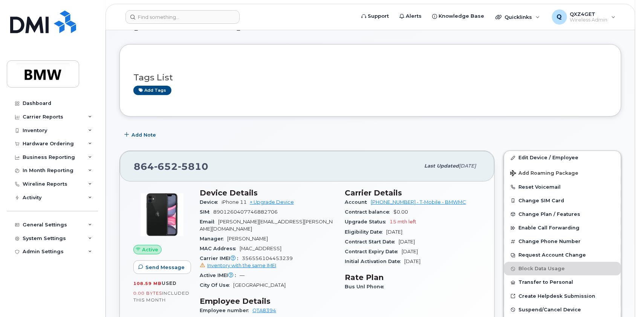
scroll to position [103, 0]
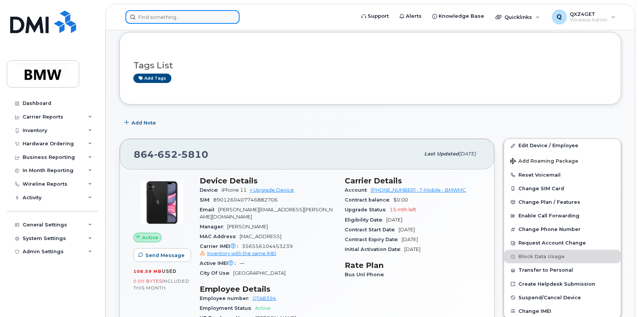
click at [152, 12] on input at bounding box center [183, 17] width 114 height 14
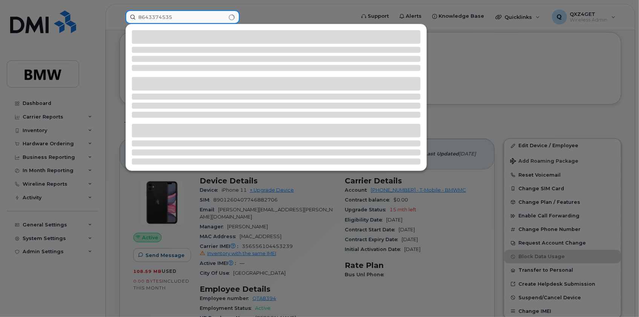
type input "8643374535"
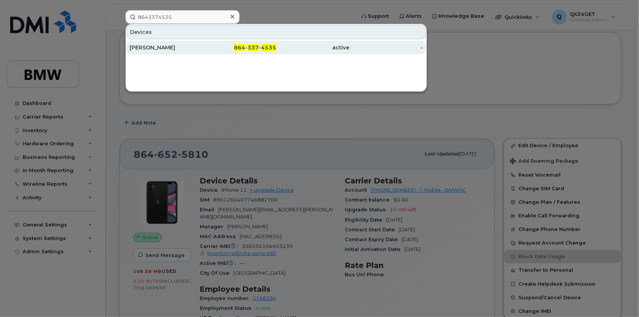
click at [152, 49] on div "Van Williams" at bounding box center [166, 48] width 73 height 8
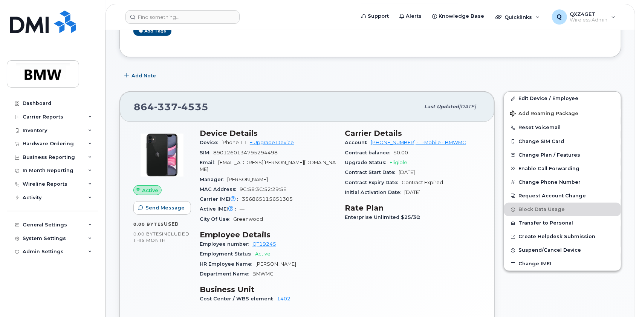
scroll to position [103, 0]
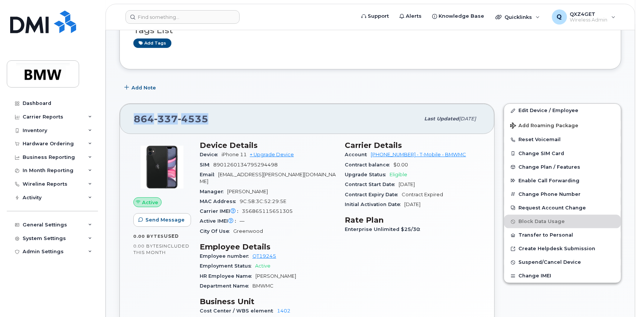
drag, startPoint x: 213, startPoint y: 120, endPoint x: 135, endPoint y: 116, distance: 78.5
click at [135, 116] on div "864 337 4535" at bounding box center [277, 119] width 286 height 16
copy span "864 337 4535"
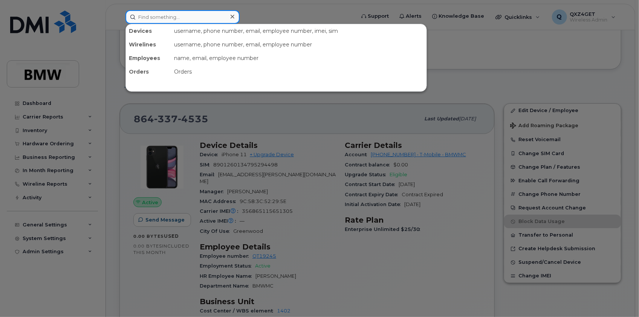
click at [147, 12] on input at bounding box center [183, 17] width 114 height 14
click at [153, 17] on input at bounding box center [183, 17] width 114 height 14
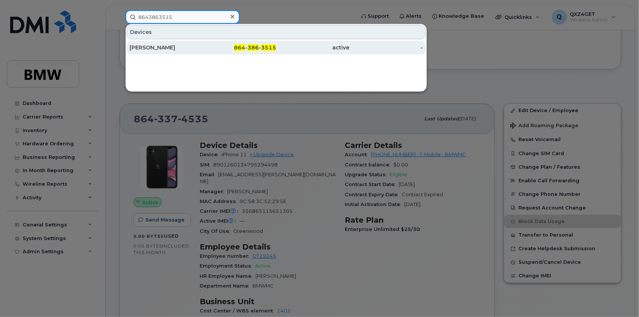
type input "8643863515"
click at [144, 47] on div "Zion Marshall" at bounding box center [166, 48] width 73 height 8
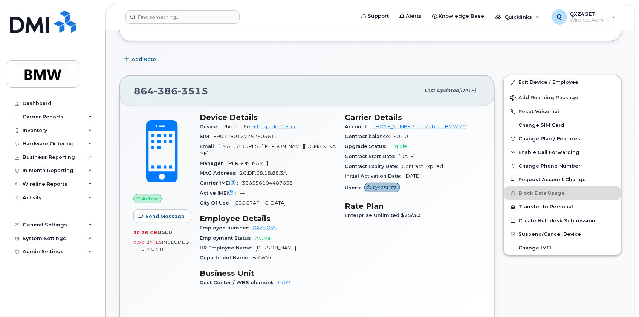
scroll to position [103, 0]
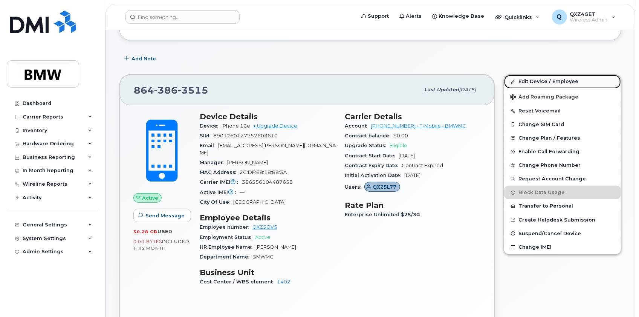
click at [532, 75] on link "Edit Device / Employee" at bounding box center [562, 82] width 117 height 14
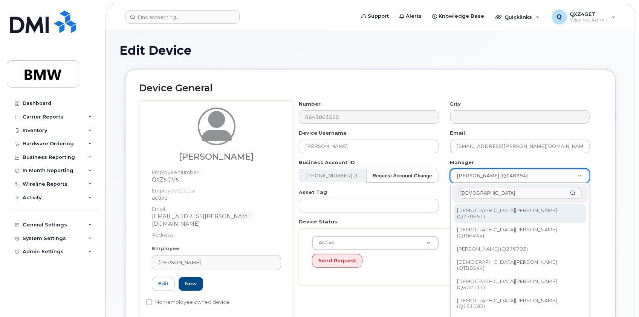
type input "[DEMOGRAPHIC_DATA]"
type input "1919414"
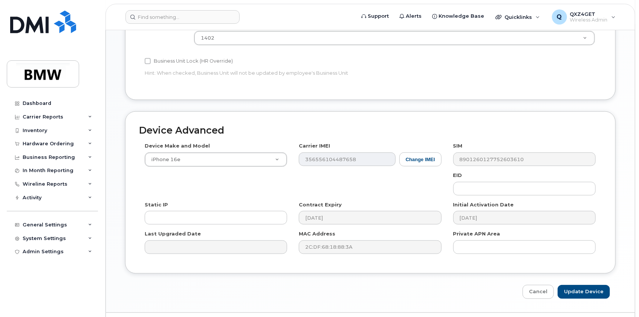
scroll to position [374, 0]
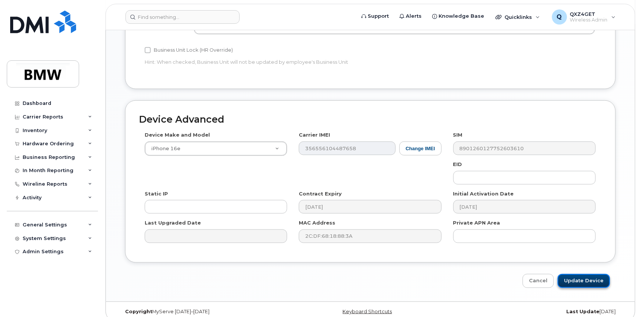
click at [594, 274] on input "Update Device" at bounding box center [584, 281] width 52 height 14
type input "Saving..."
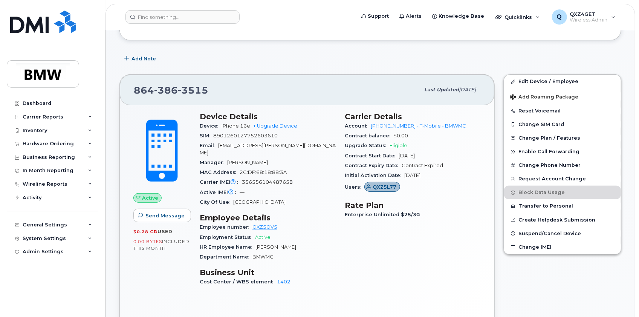
scroll to position [68, 0]
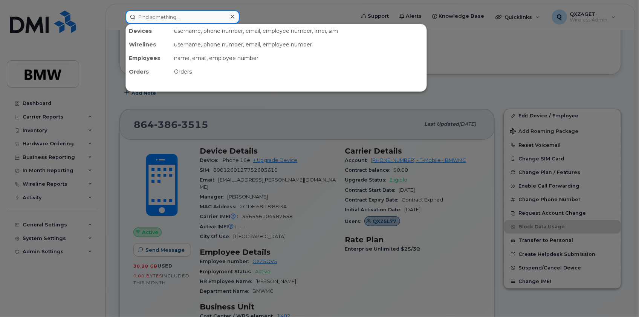
click at [163, 12] on input at bounding box center [183, 17] width 114 height 14
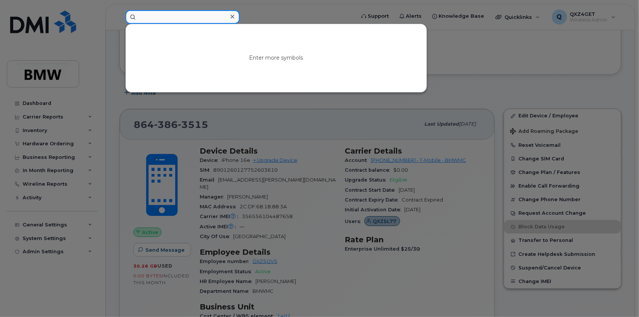
click at [151, 17] on input at bounding box center [183, 17] width 114 height 14
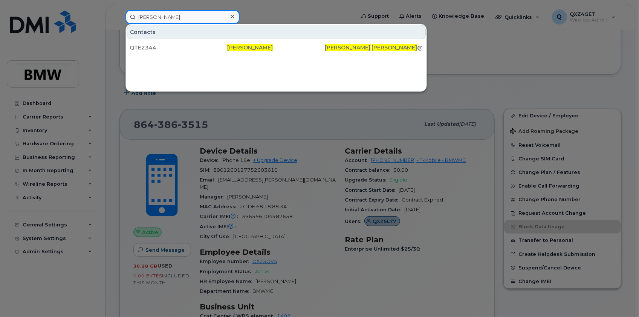
type input "[PERSON_NAME]"
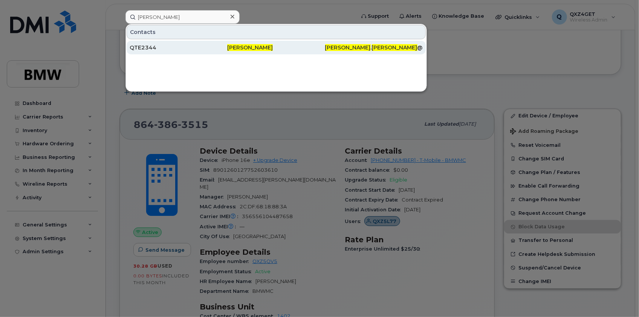
click at [136, 46] on div "QTE2344" at bounding box center [179, 48] width 98 height 8
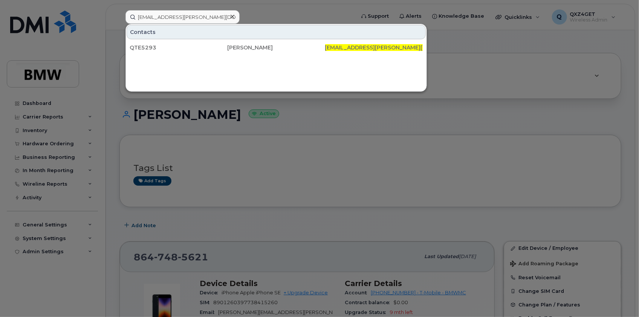
type input "[EMAIL_ADDRESS][PERSON_NAME][DOMAIN_NAME]"
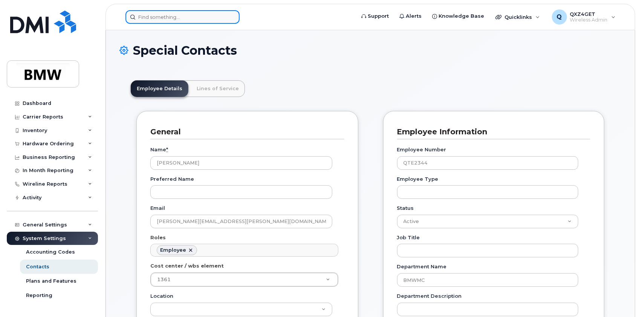
click at [167, 14] on input at bounding box center [183, 17] width 114 height 14
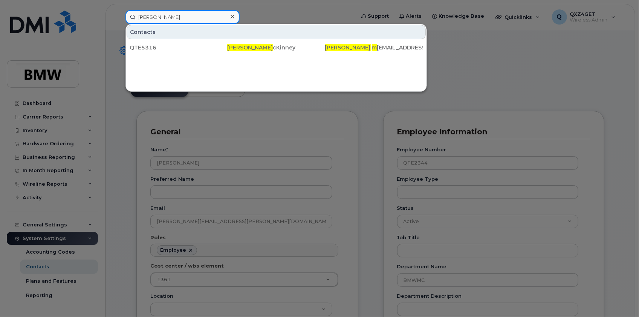
click at [167, 21] on input "Lucile M" at bounding box center [183, 17] width 114 height 14
drag, startPoint x: 165, startPoint y: 18, endPoint x: 121, endPoint y: 11, distance: 44.6
click at [121, 11] on div "Lucile M Contacts QTE5316 Lucile M cKinney lucile . m ckinney@bmwmc.com" at bounding box center [237, 17] width 237 height 14
type input "Johnnie Hous"
drag, startPoint x: 173, startPoint y: 18, endPoint x: 127, endPoint y: 15, distance: 46.5
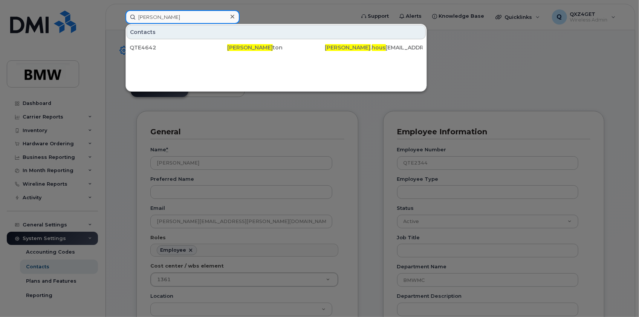
click at [127, 15] on input "Johnnie Hous" at bounding box center [183, 17] width 114 height 14
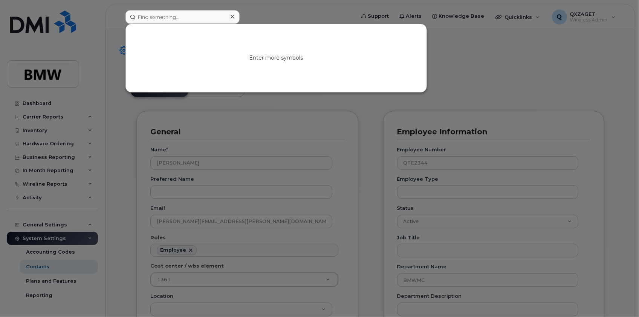
click at [177, 12] on div "Enter more symbols" at bounding box center [237, 17] width 237 height 14
click at [158, 17] on input at bounding box center [183, 17] width 114 height 14
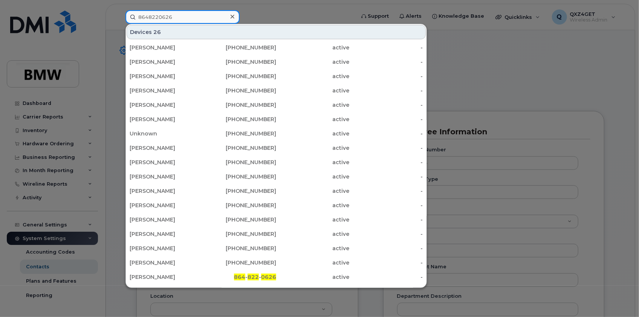
type input "8648220626"
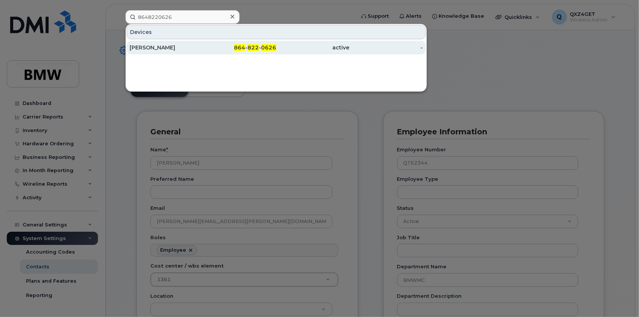
click at [156, 45] on div "Sean Donald" at bounding box center [166, 48] width 73 height 8
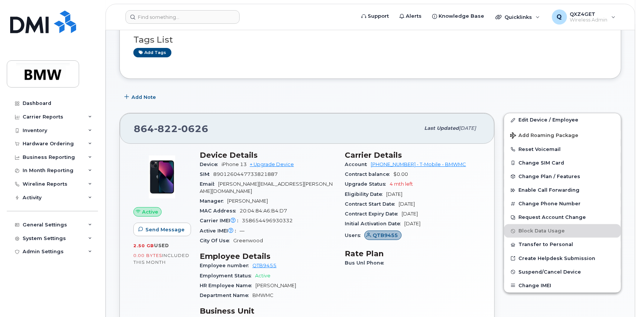
scroll to position [68, 0]
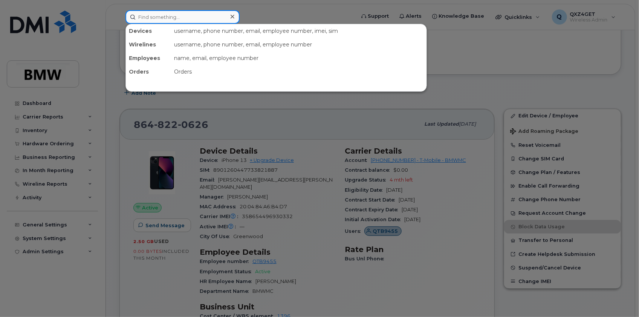
click at [186, 15] on input at bounding box center [183, 17] width 114 height 14
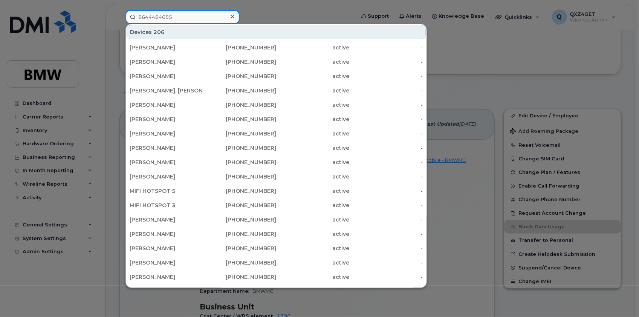
type input "8644484655"
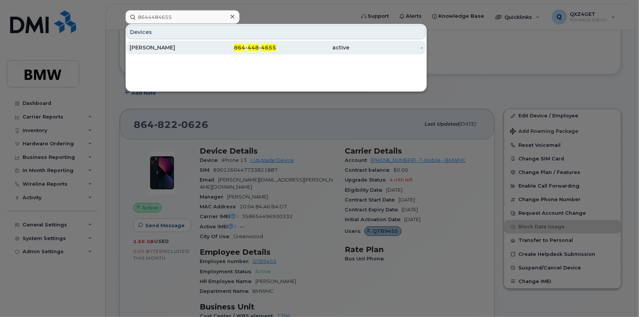
click at [169, 47] on div "[PERSON_NAME]" at bounding box center [166, 48] width 73 height 8
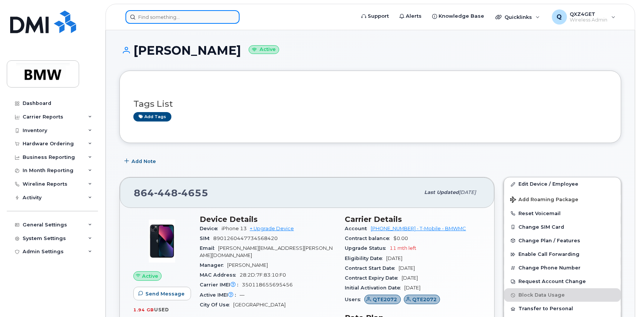
click at [155, 18] on input at bounding box center [183, 17] width 114 height 14
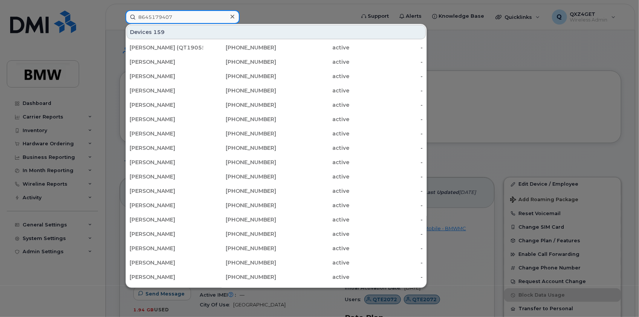
type input "8645179407"
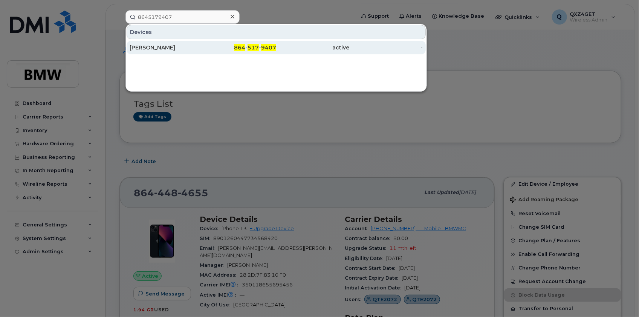
click at [164, 49] on div "[PERSON_NAME]" at bounding box center [166, 48] width 73 height 8
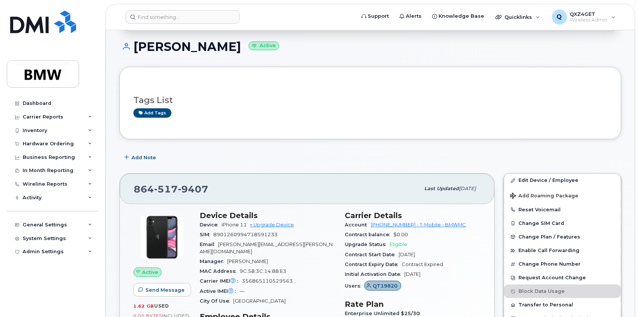
scroll to position [68, 0]
click at [202, 19] on input at bounding box center [183, 17] width 114 height 14
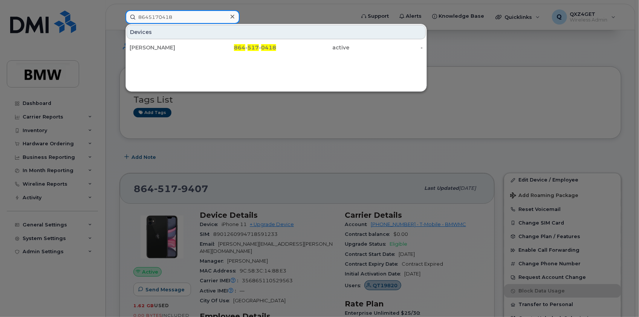
type input "8645170418"
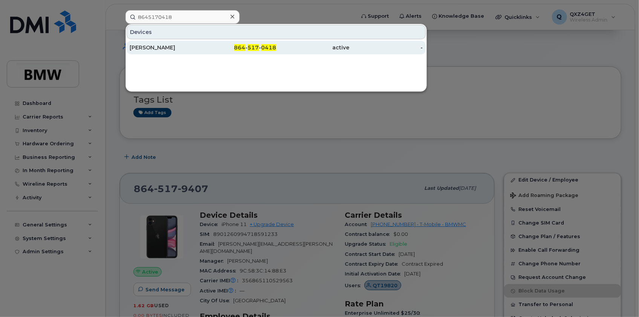
click at [170, 45] on div "Shane Powell" at bounding box center [166, 48] width 73 height 8
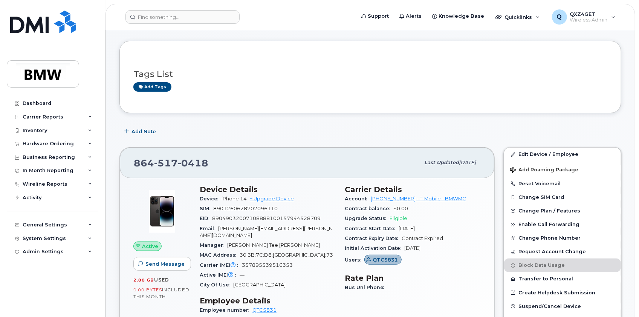
scroll to position [34, 0]
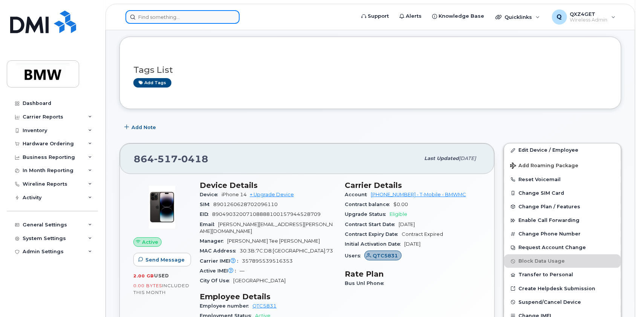
click at [168, 14] on input at bounding box center [183, 17] width 114 height 14
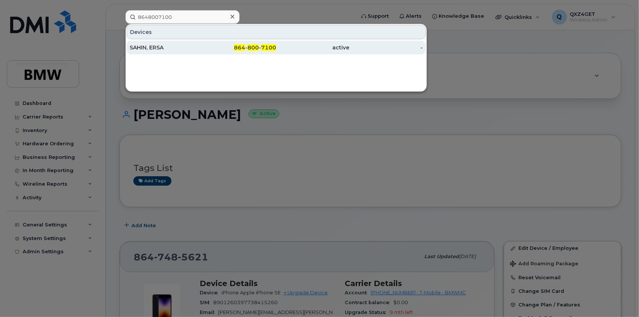
type input "8648007100"
click at [142, 47] on div "SAHIN, ERSA" at bounding box center [166, 48] width 73 height 8
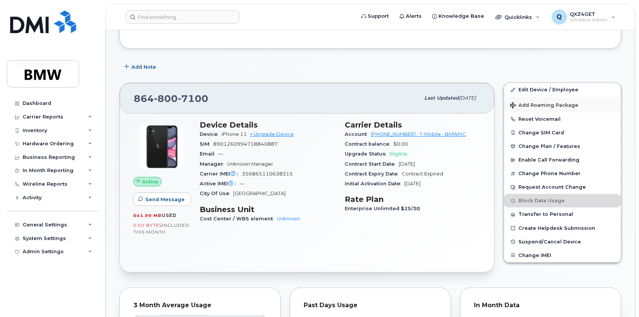
scroll to position [69, 0]
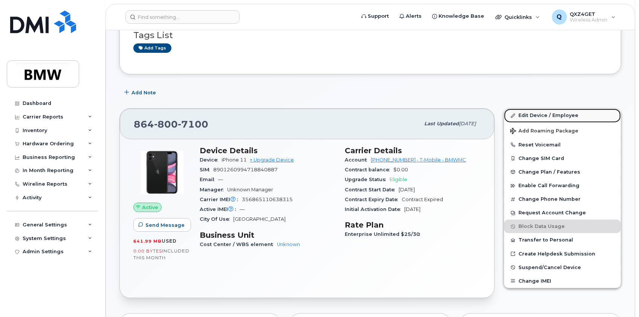
click at [555, 116] on link "Edit Device / Employee" at bounding box center [562, 116] width 117 height 14
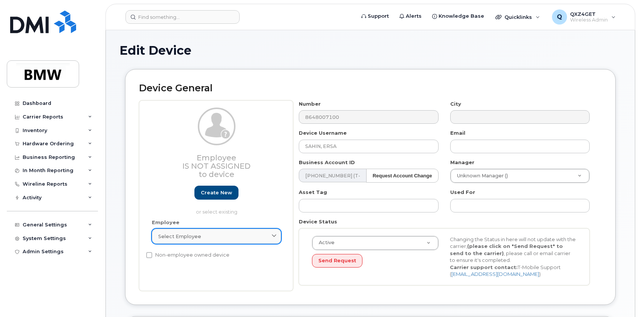
scroll to position [137, 0]
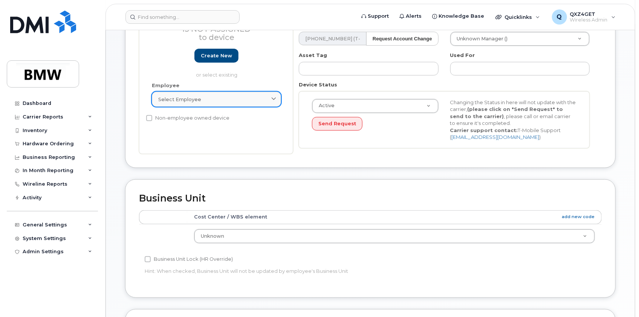
click at [197, 96] on span "Select employee" at bounding box center [179, 99] width 43 height 7
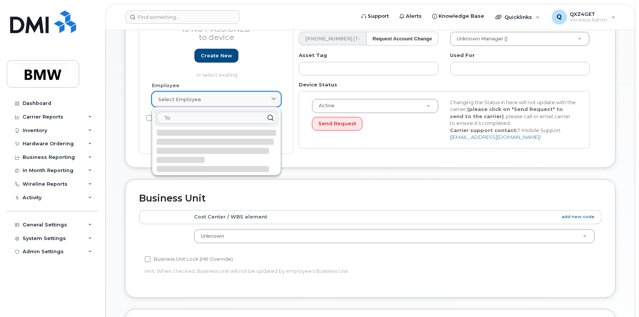
type input "T"
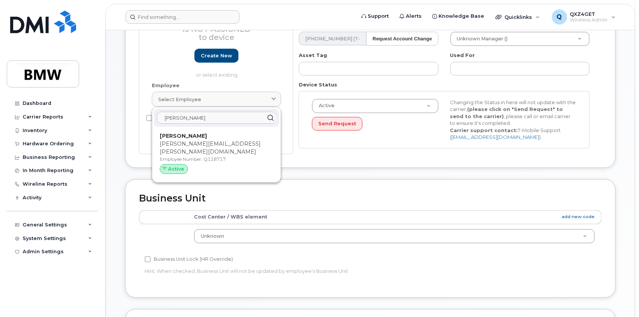
type input "[PERSON_NAME]"
click at [184, 141] on p "[PERSON_NAME][EMAIL_ADDRESS][PERSON_NAME][DOMAIN_NAME]" at bounding box center [216, 148] width 113 height 16
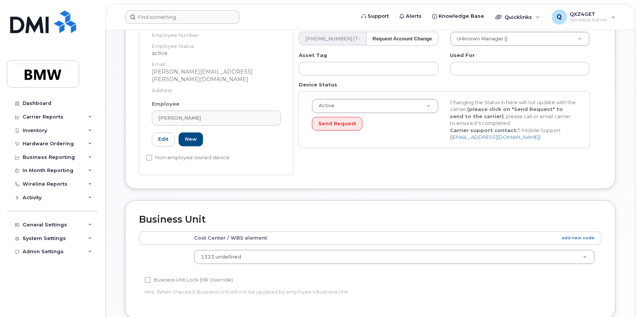
type input "Q118717"
type input "[PERSON_NAME]"
type input "[PERSON_NAME][EMAIL_ADDRESS][PERSON_NAME][DOMAIN_NAME]"
type input "14966941"
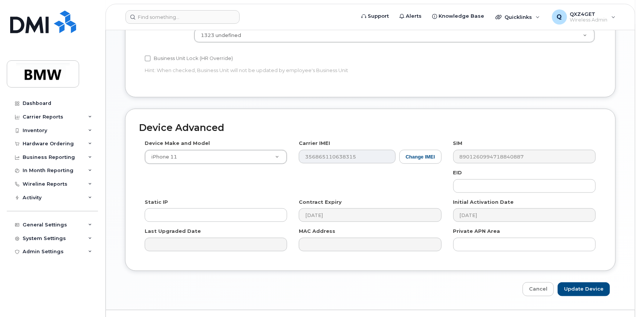
scroll to position [366, 0]
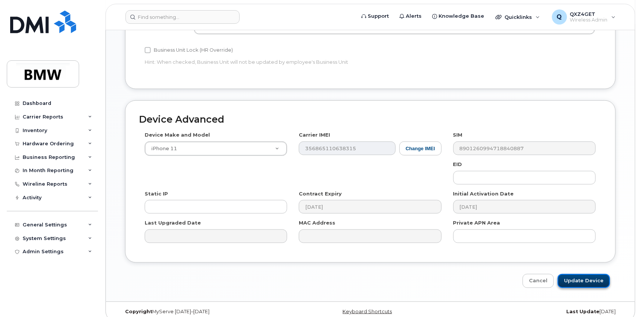
click at [596, 274] on input "Update Device" at bounding box center [584, 281] width 52 height 14
type input "Saving..."
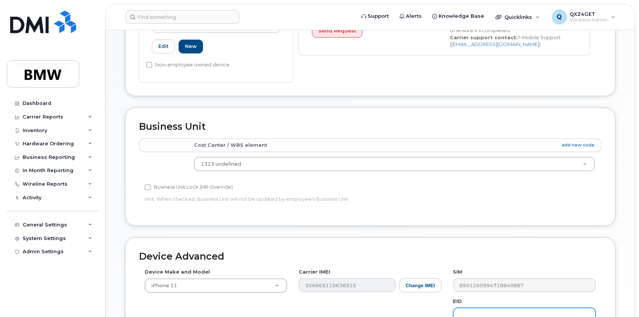
scroll to position [199, 0]
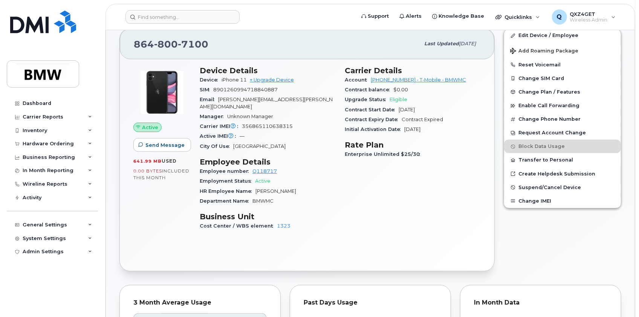
scroll to position [103, 0]
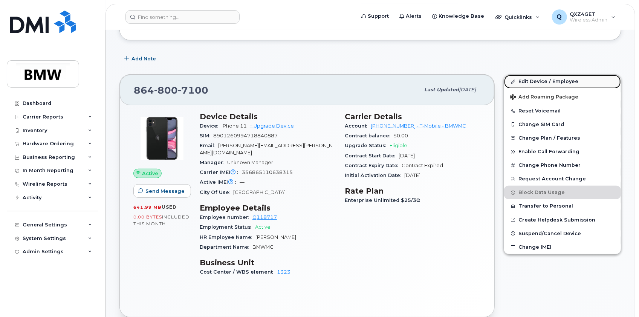
click at [529, 79] on link "Edit Device / Employee" at bounding box center [562, 82] width 117 height 14
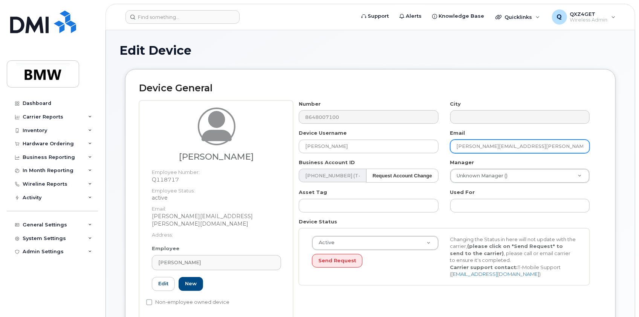
drag, startPoint x: 522, startPoint y: 147, endPoint x: 444, endPoint y: 147, distance: 78.4
click at [445, 147] on div "Email thomas.fritsch@bmw.de" at bounding box center [520, 141] width 151 height 24
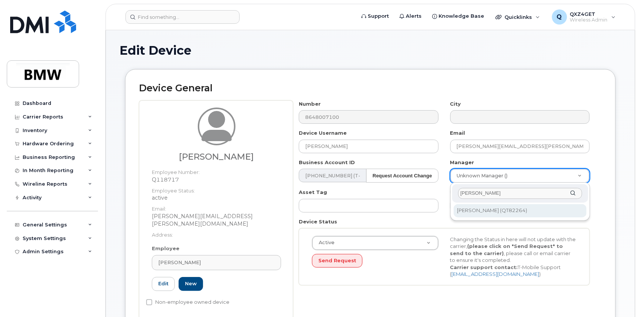
type input "tommy"
type input "2331577"
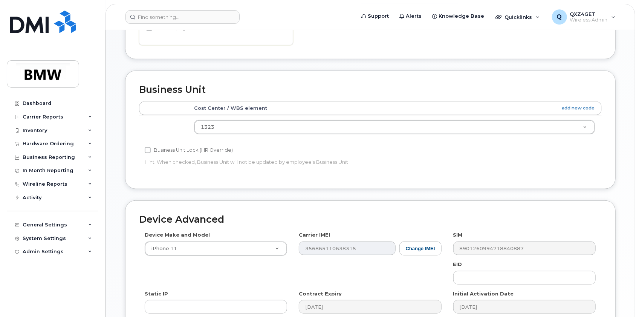
scroll to position [374, 0]
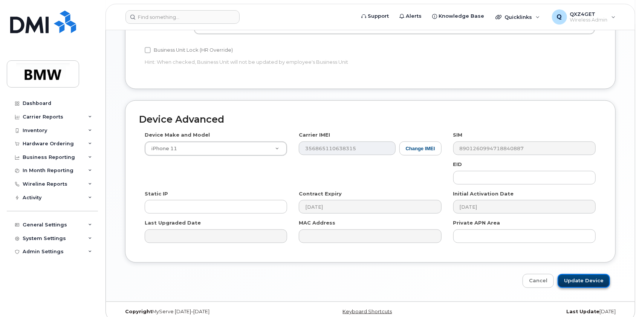
click at [582, 274] on input "Update Device" at bounding box center [584, 281] width 52 height 14
type input "Saving..."
